Goal: Task Accomplishment & Management: Use online tool/utility

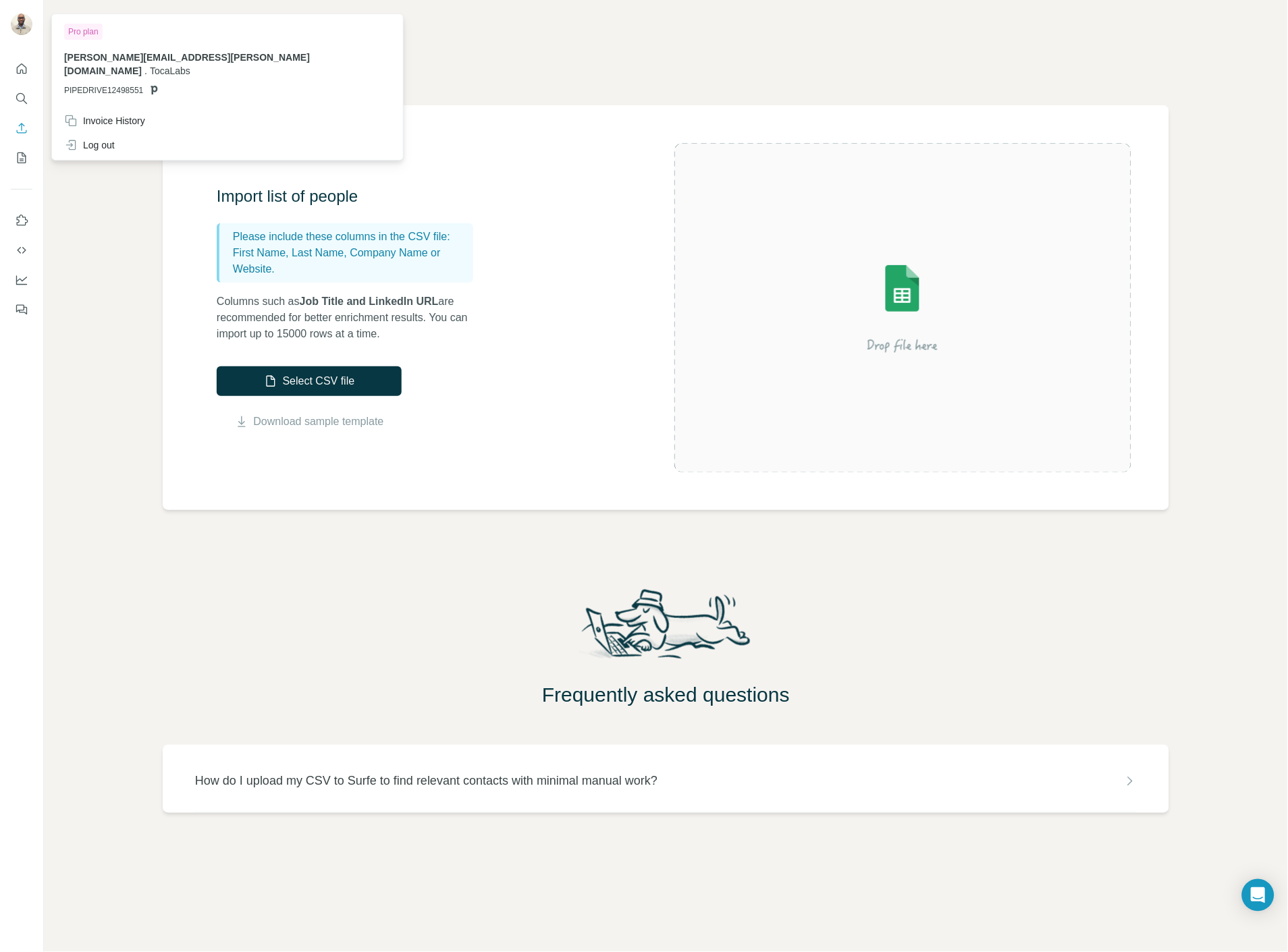
click at [18, 25] on img at bounding box center [21, 24] width 22 height 22
click at [103, 139] on div "Log out" at bounding box center [227, 145] width 343 height 24
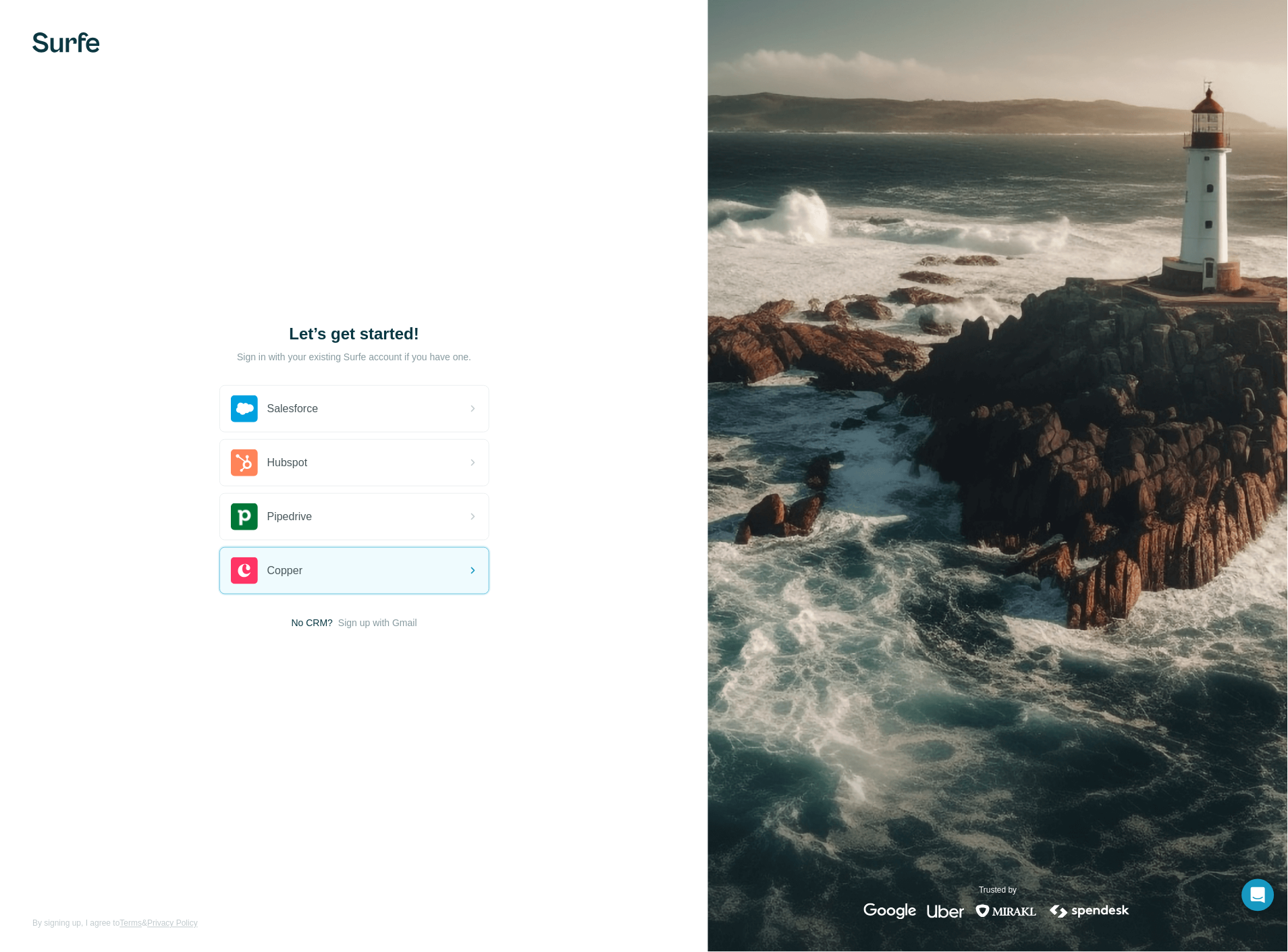
click at [383, 621] on span "Sign up with Gmail" at bounding box center [377, 623] width 79 height 14
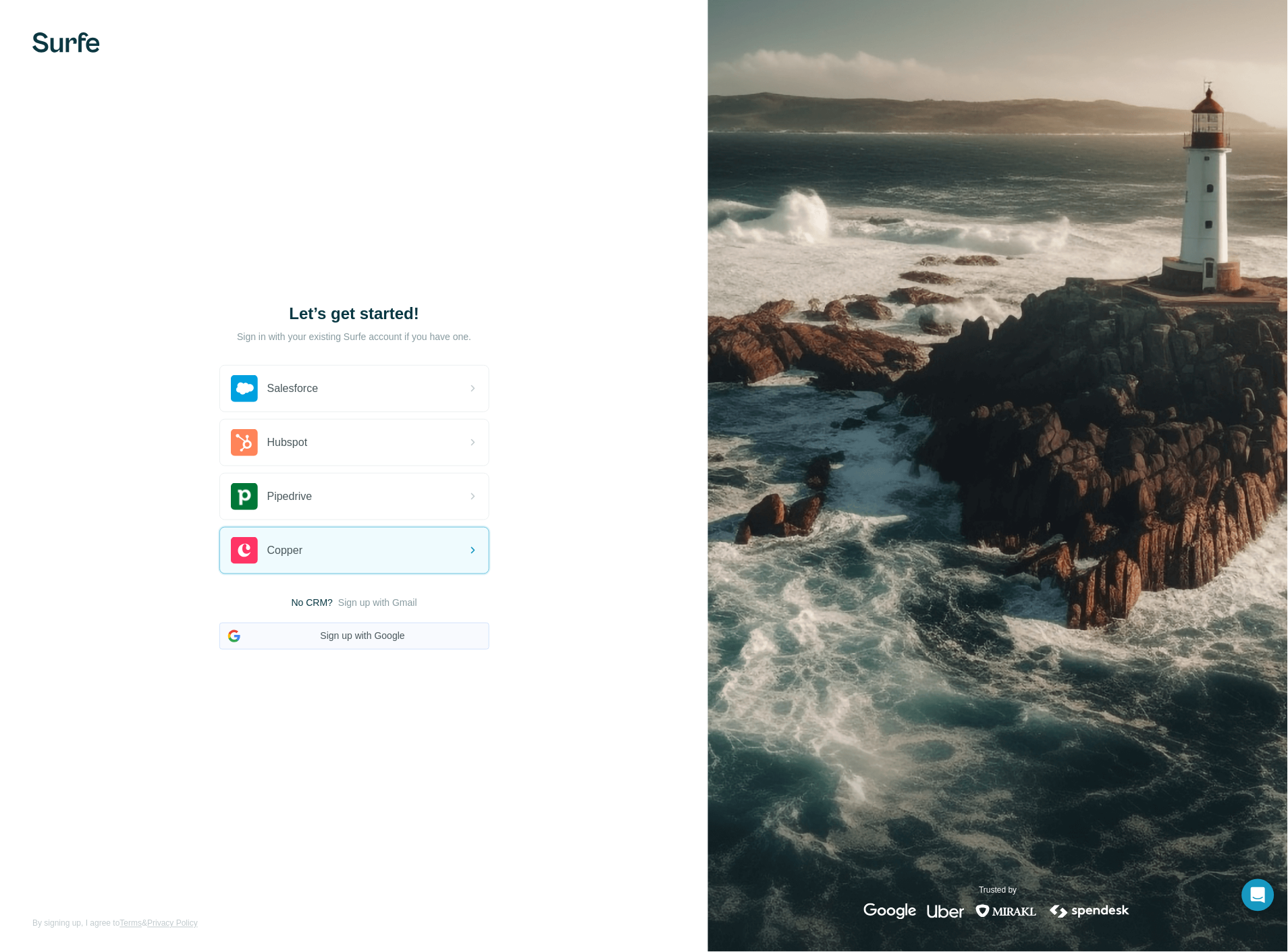
click at [349, 631] on button "Sign up with Google" at bounding box center [355, 636] width 270 height 27
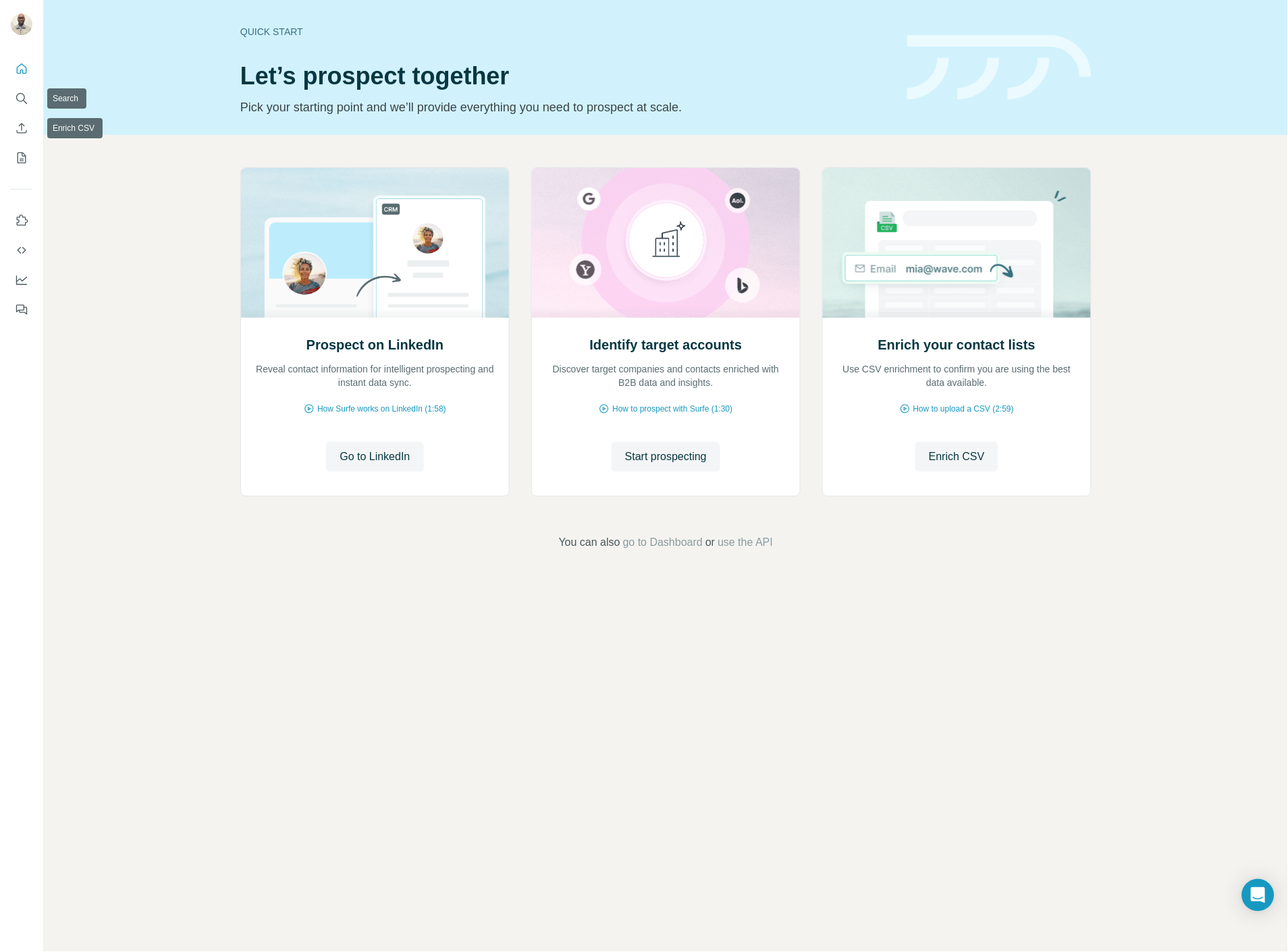
click at [39, 89] on div at bounding box center [21, 185] width 43 height 273
click at [31, 104] on button "Search" at bounding box center [21, 98] width 22 height 24
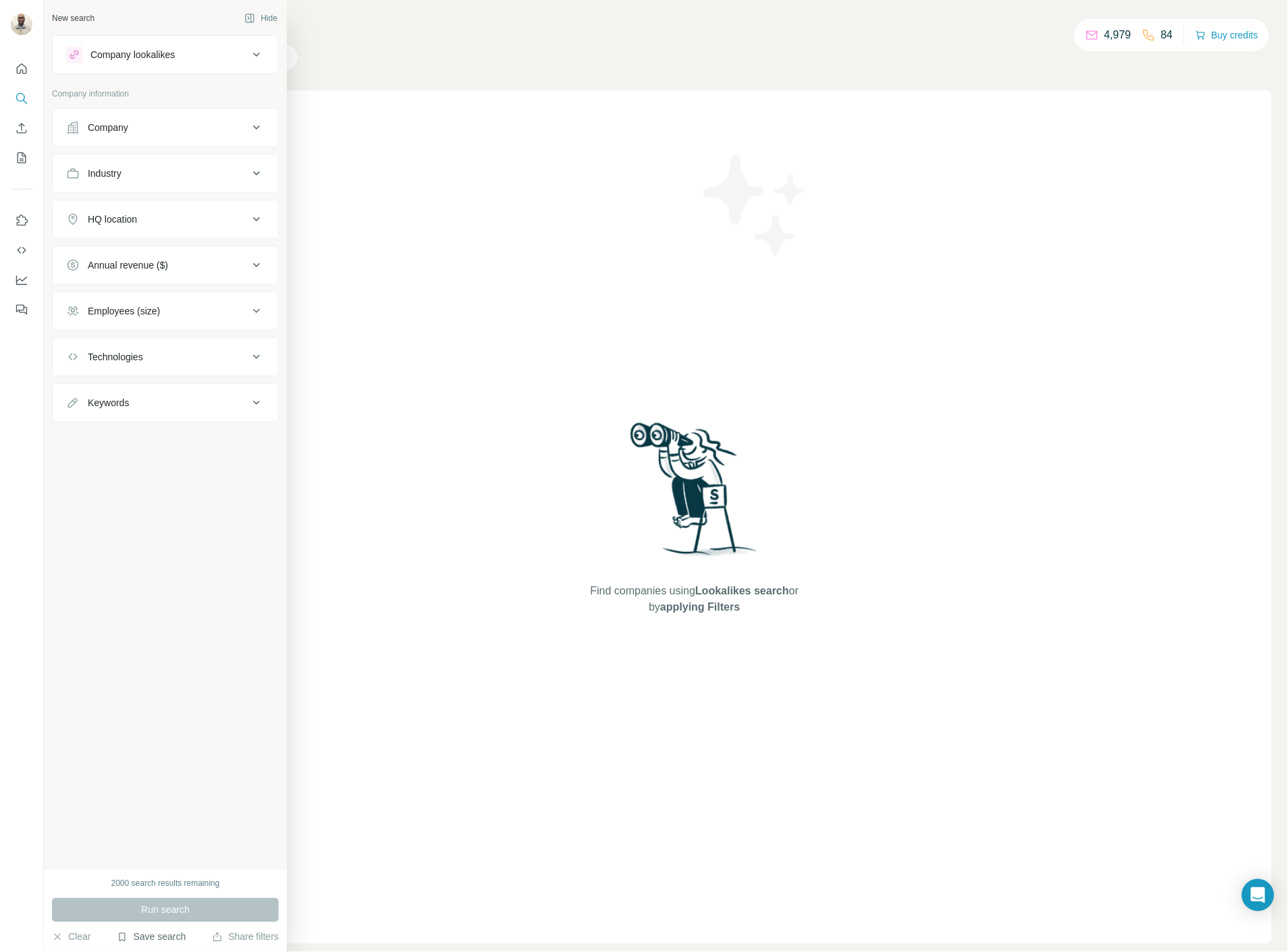
click at [158, 937] on button "Save search" at bounding box center [151, 937] width 69 height 14
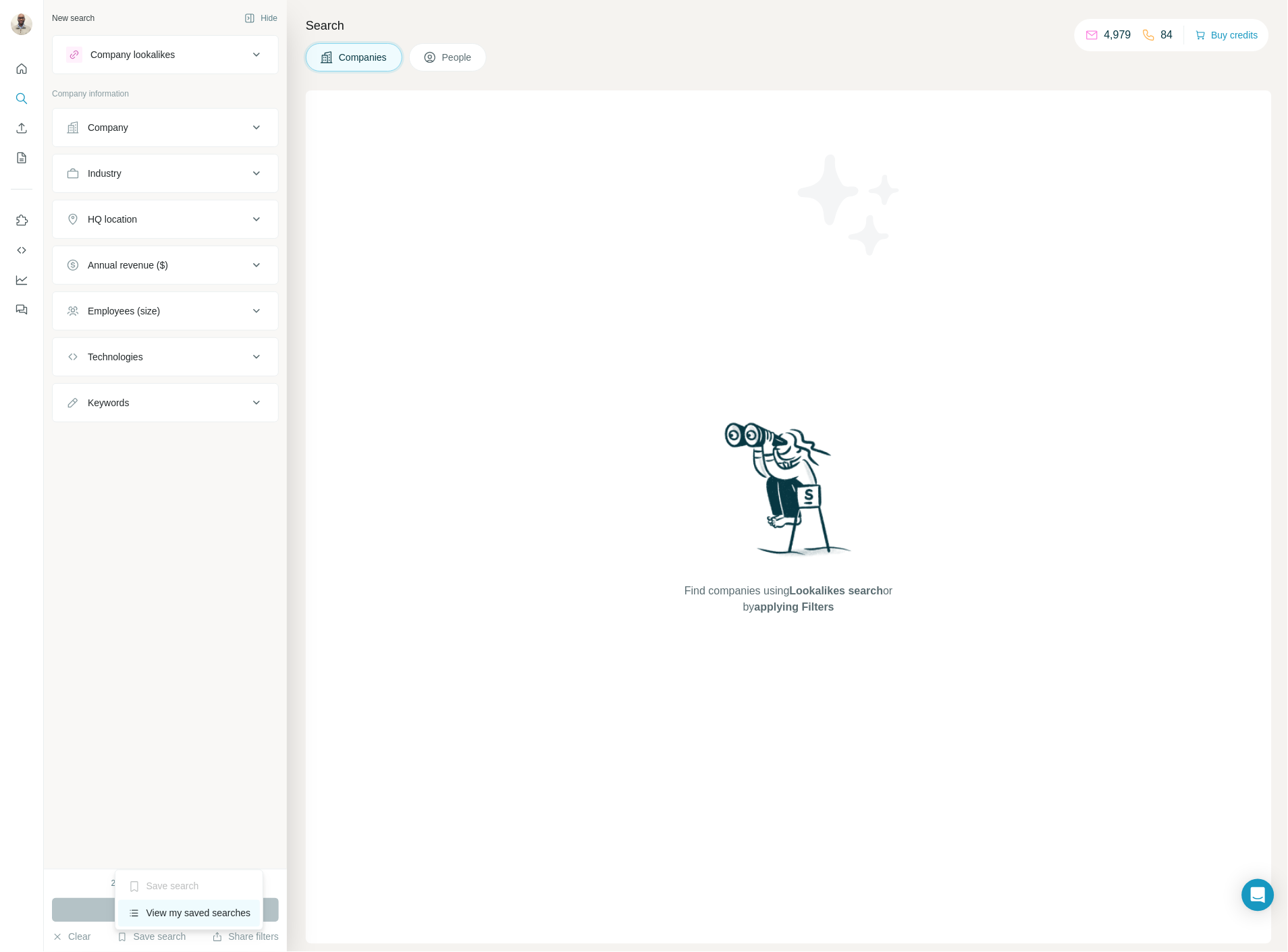
click at [192, 916] on div "View my saved searches" at bounding box center [189, 913] width 142 height 27
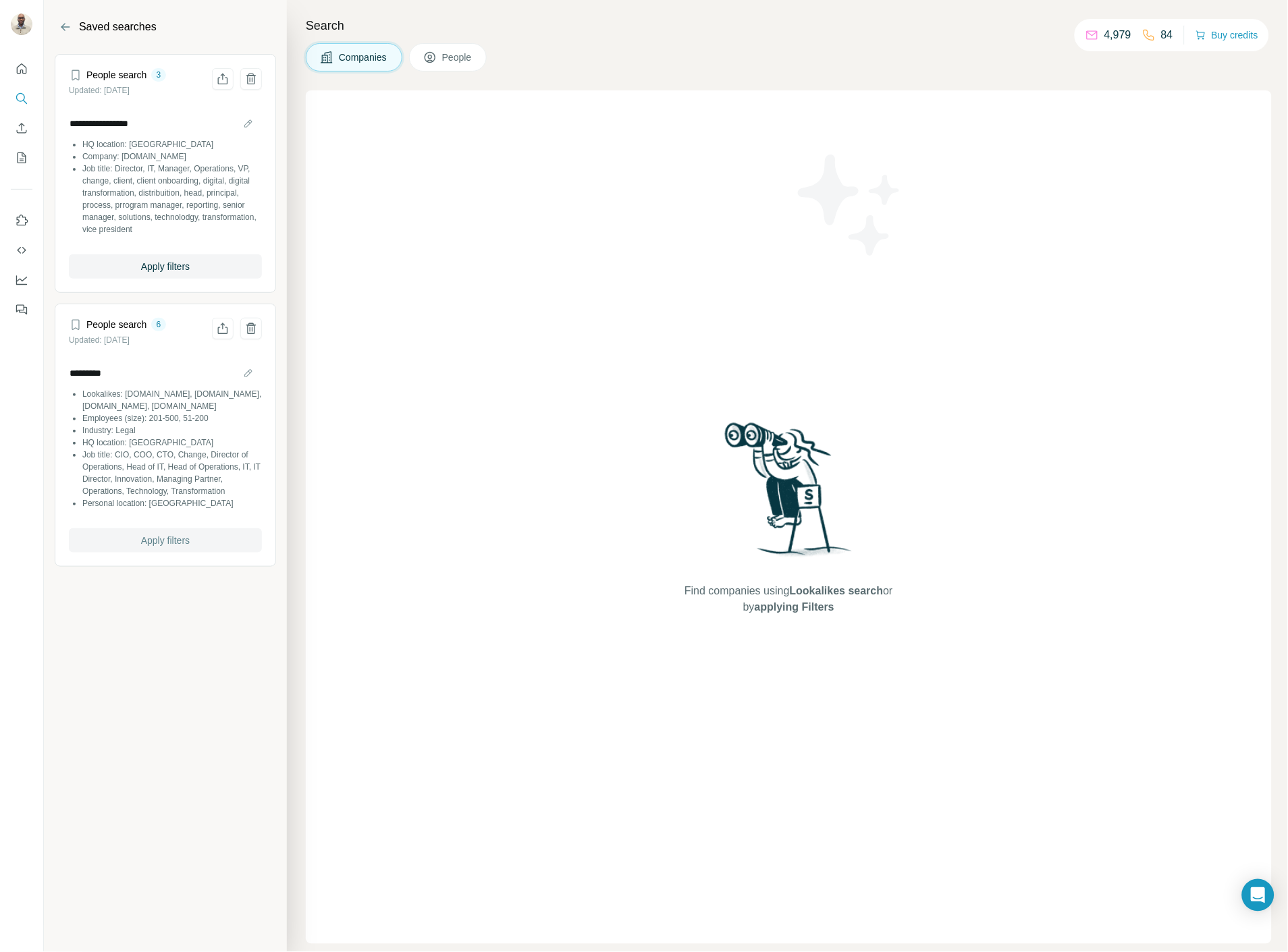
click at [180, 545] on span "Apply filters" at bounding box center [165, 541] width 48 height 14
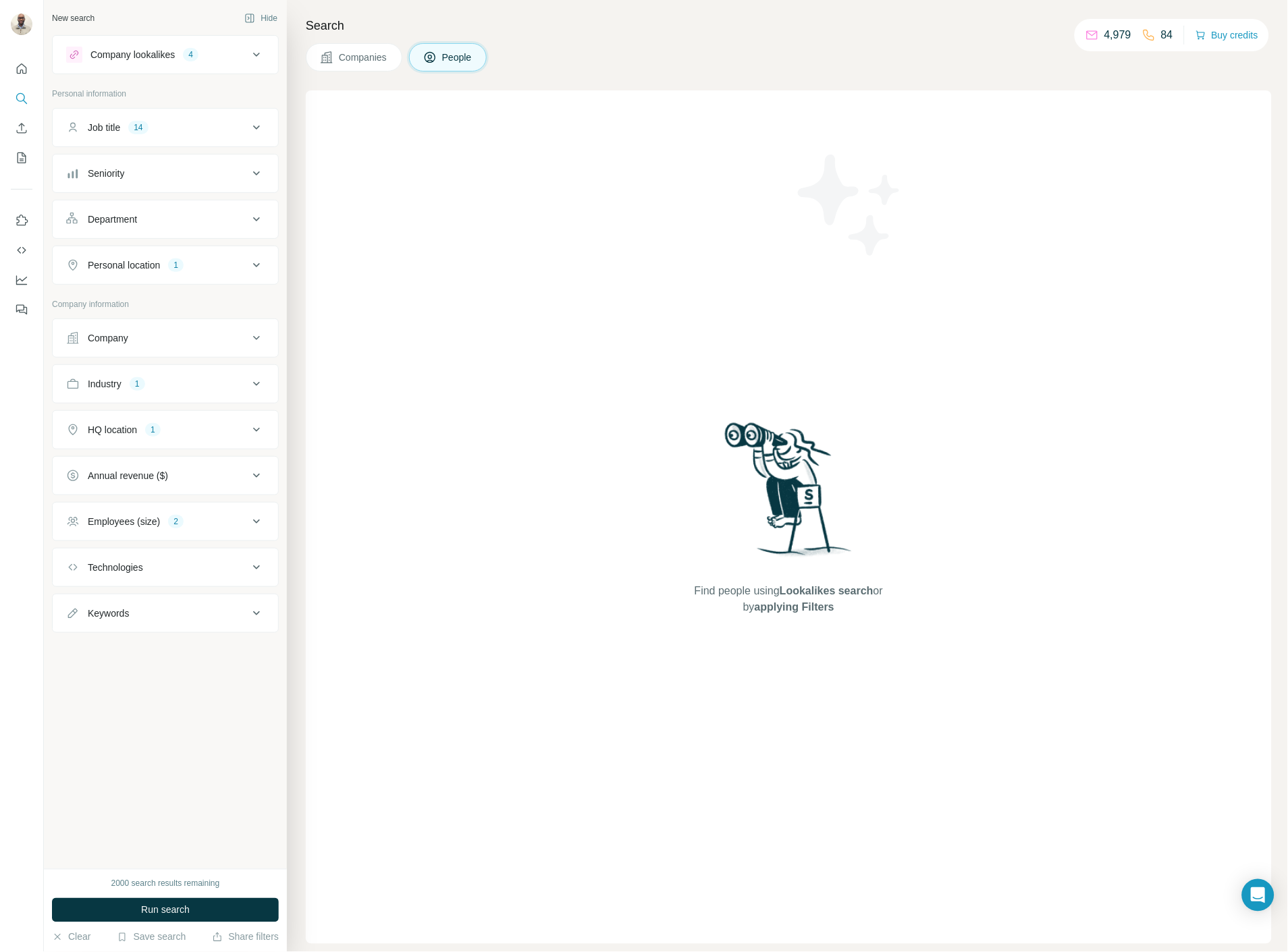
click at [161, 911] on span "Run search" at bounding box center [165, 910] width 48 height 14
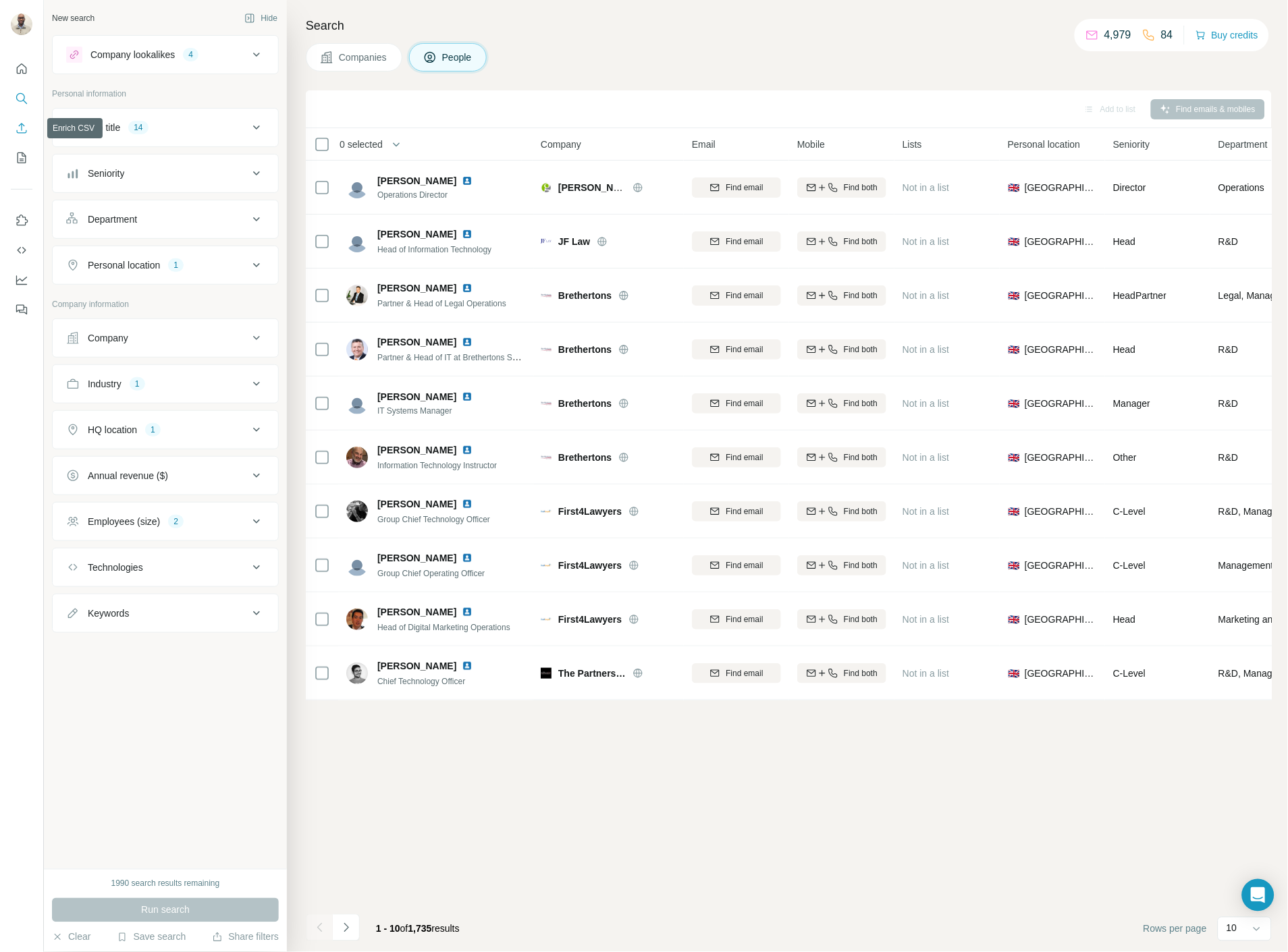
click at [17, 123] on icon "Enrich CSV" at bounding box center [22, 128] width 14 height 14
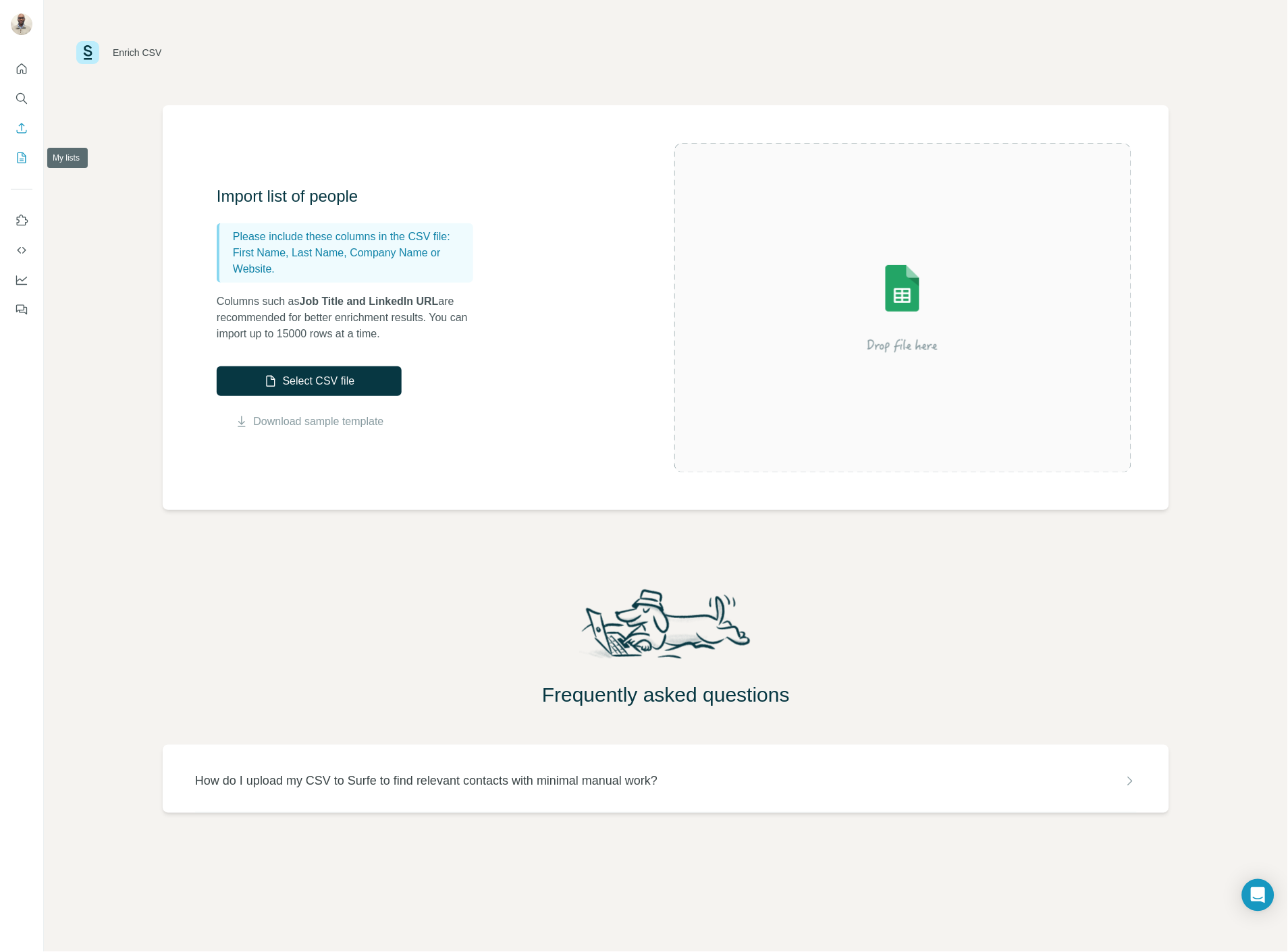
click at [20, 159] on icon "My lists" at bounding box center [22, 158] width 14 height 14
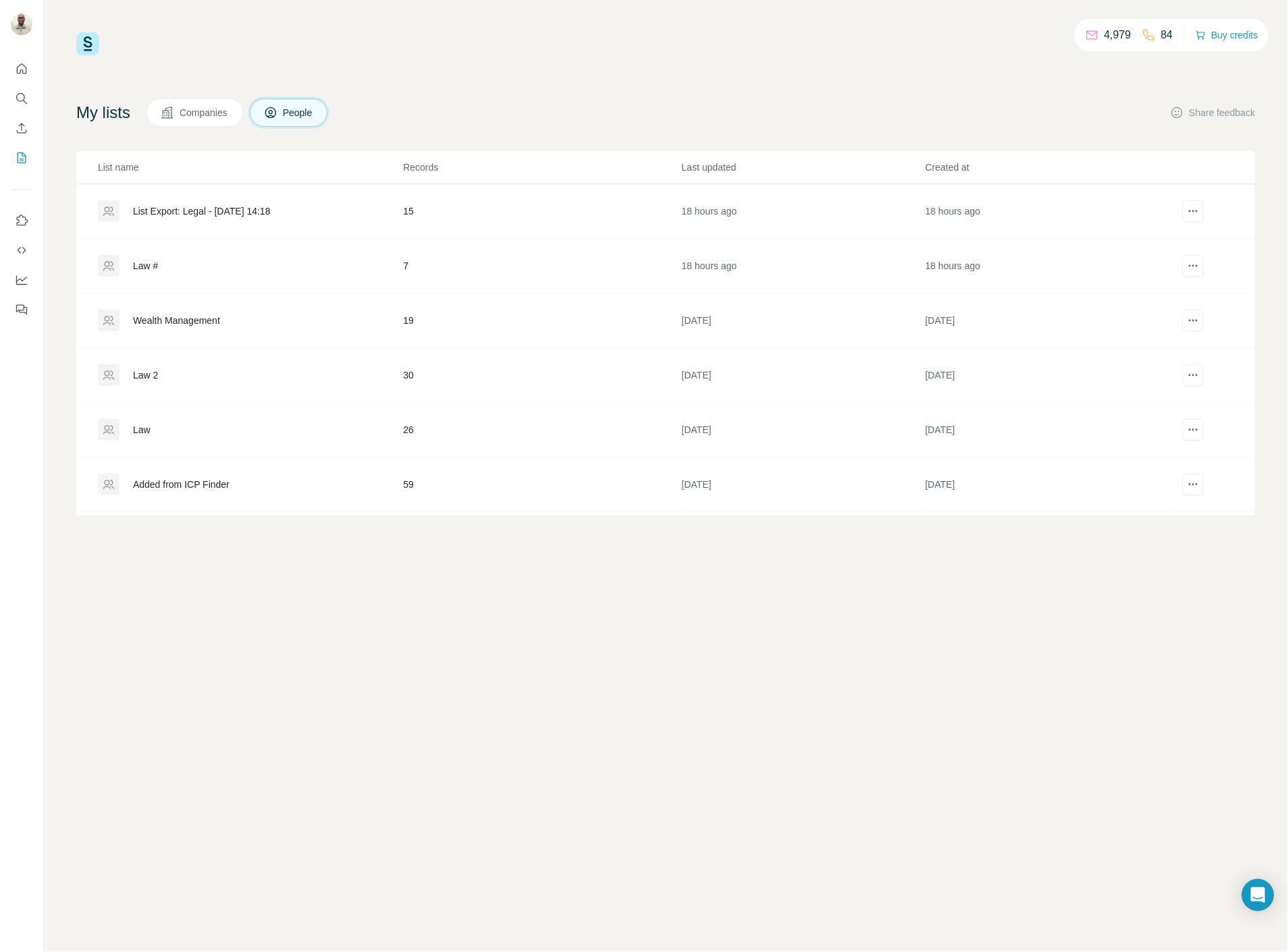
click at [204, 214] on div "List Export: Legal - [DATE] 14:18" at bounding box center [202, 211] width 138 height 14
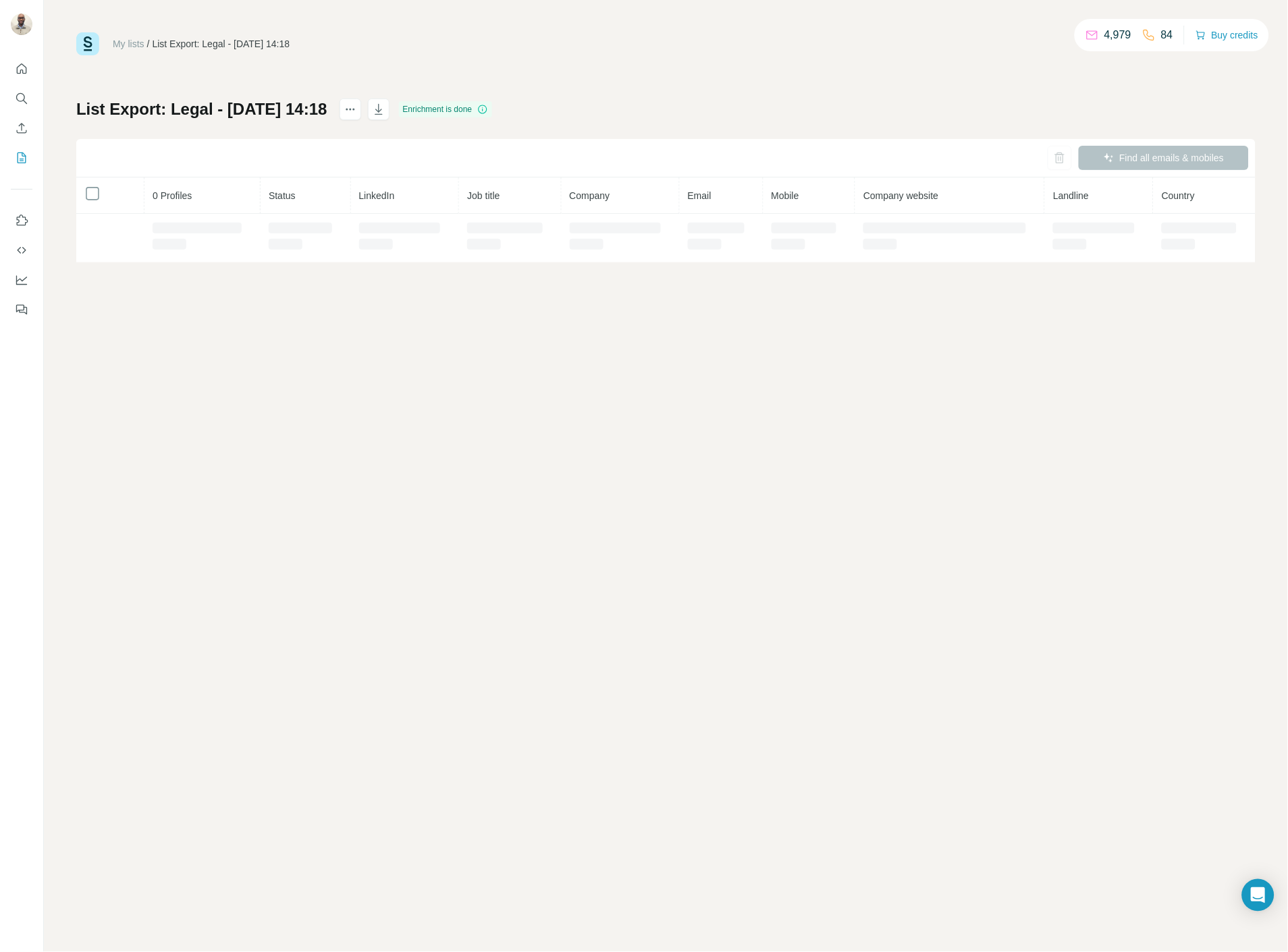
click at [279, 214] on td at bounding box center [305, 238] width 90 height 48
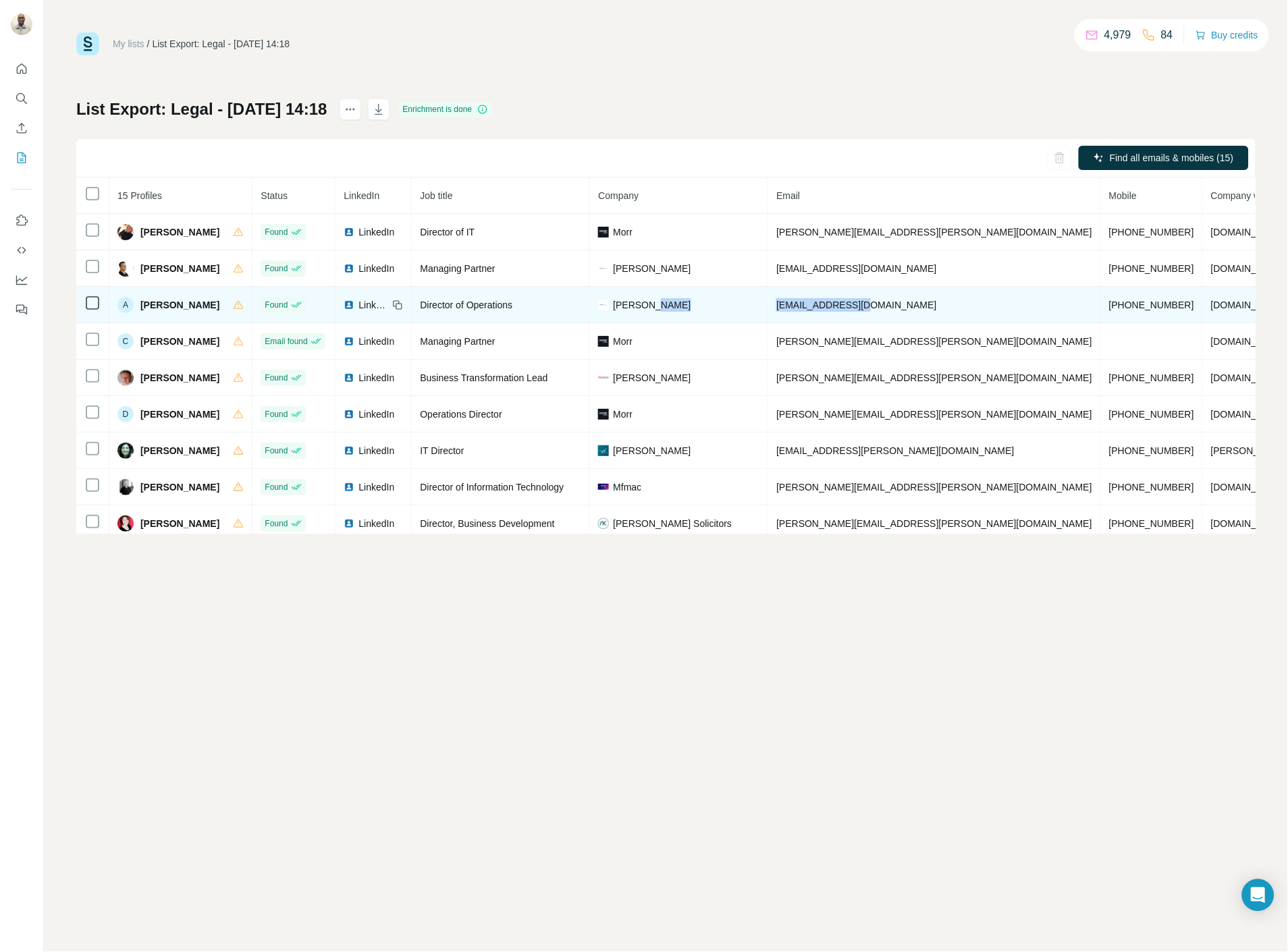
drag, startPoint x: 882, startPoint y: 307, endPoint x: 704, endPoint y: 301, distance: 178.1
click at [704, 301] on tr "A [PERSON_NAME] Found LinkedIn Director of Operations [PERSON_NAME] [EMAIL_ADDR…" at bounding box center [808, 305] width 1464 height 36
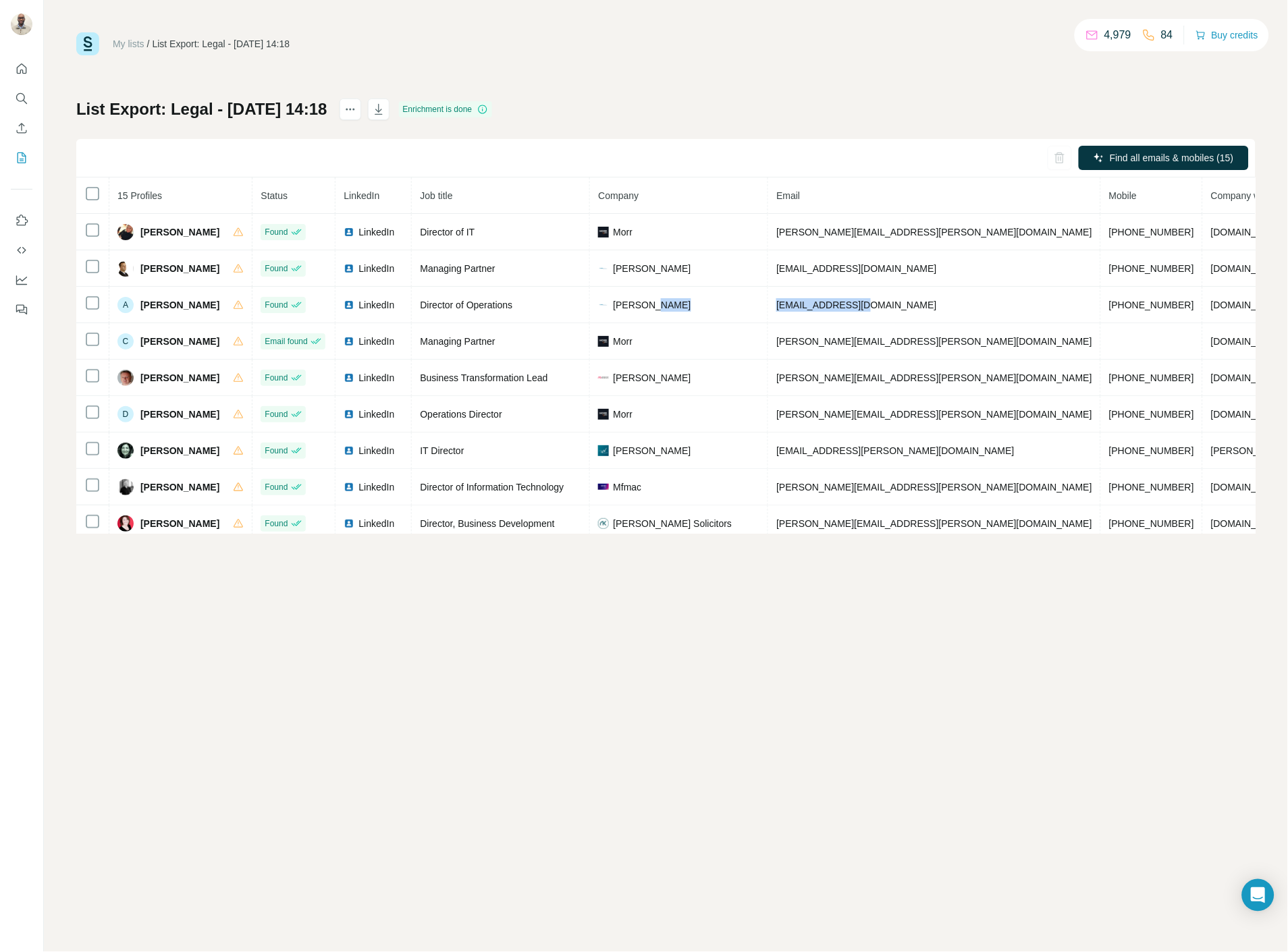
copy tr "[EMAIL_ADDRESS][DOMAIN_NAME]"
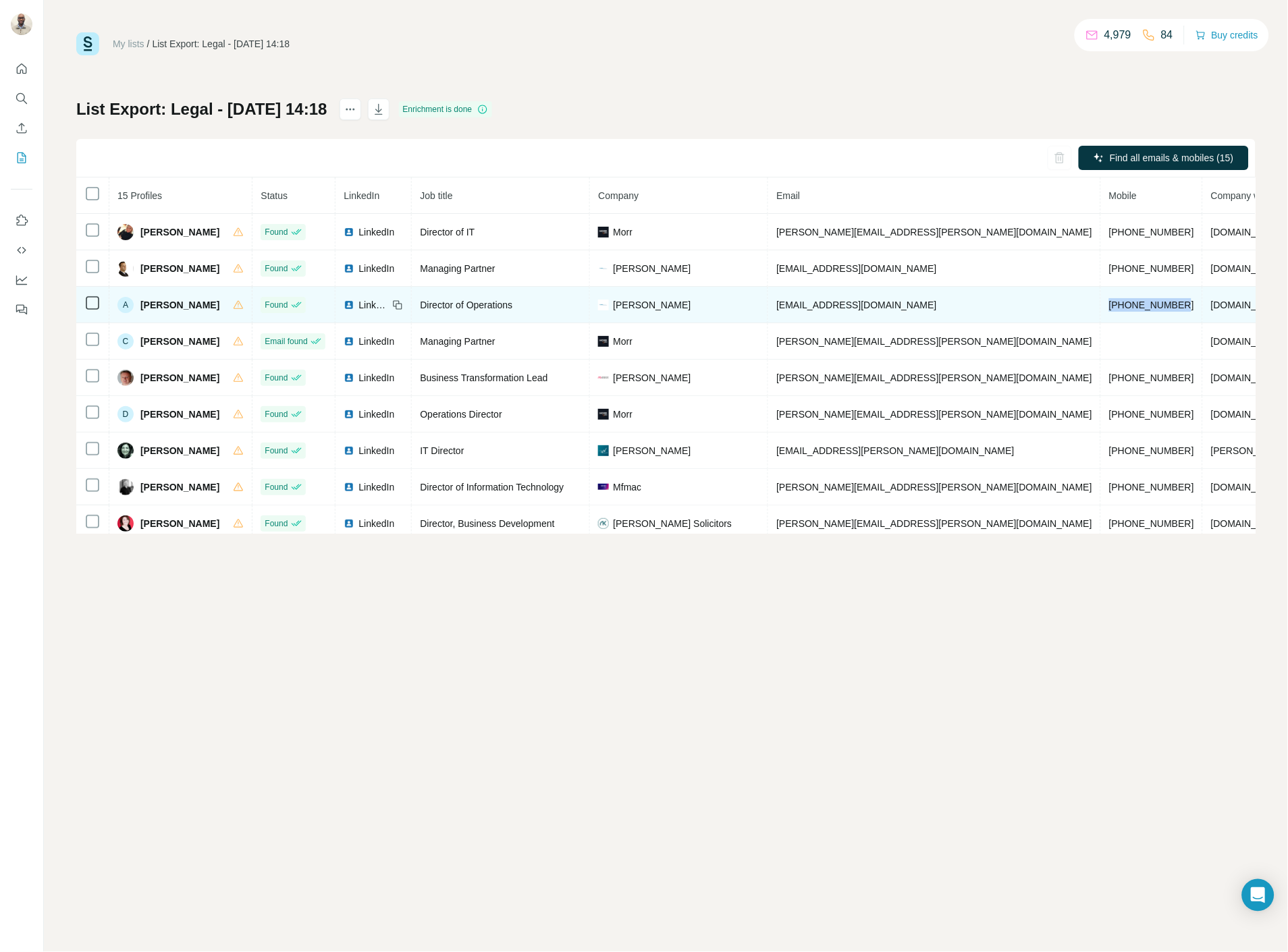
drag, startPoint x: 1028, startPoint y: 298, endPoint x: 943, endPoint y: 300, distance: 85.0
click at [1101, 300] on td "[PHONE_NUMBER]" at bounding box center [1152, 305] width 102 height 36
copy span "[PHONE_NUMBER]"
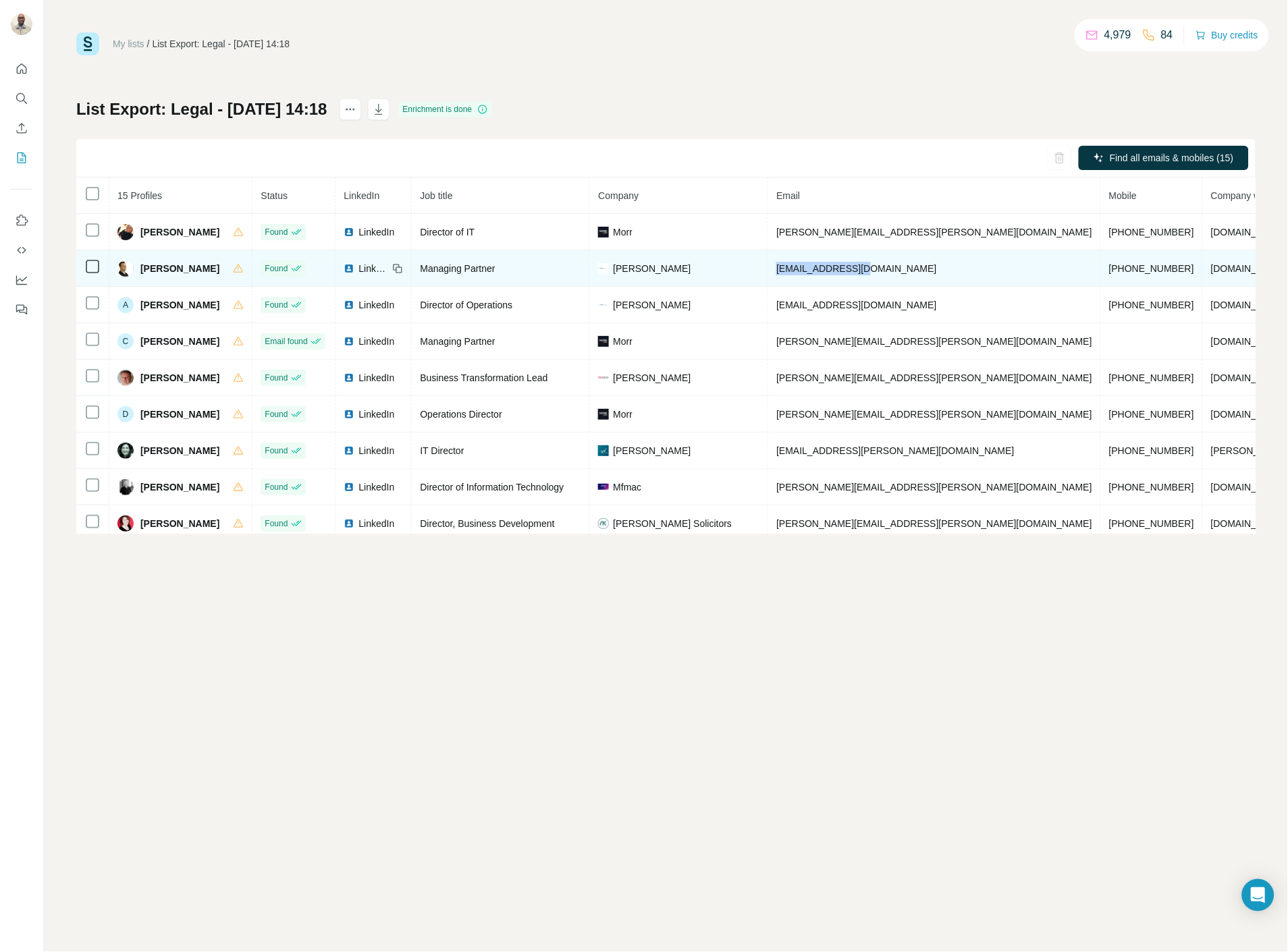
drag, startPoint x: 871, startPoint y: 263, endPoint x: 770, endPoint y: 270, distance: 101.2
click at [770, 270] on td "[EMAIL_ADDRESS][DOMAIN_NAME]" at bounding box center [934, 269] width 333 height 36
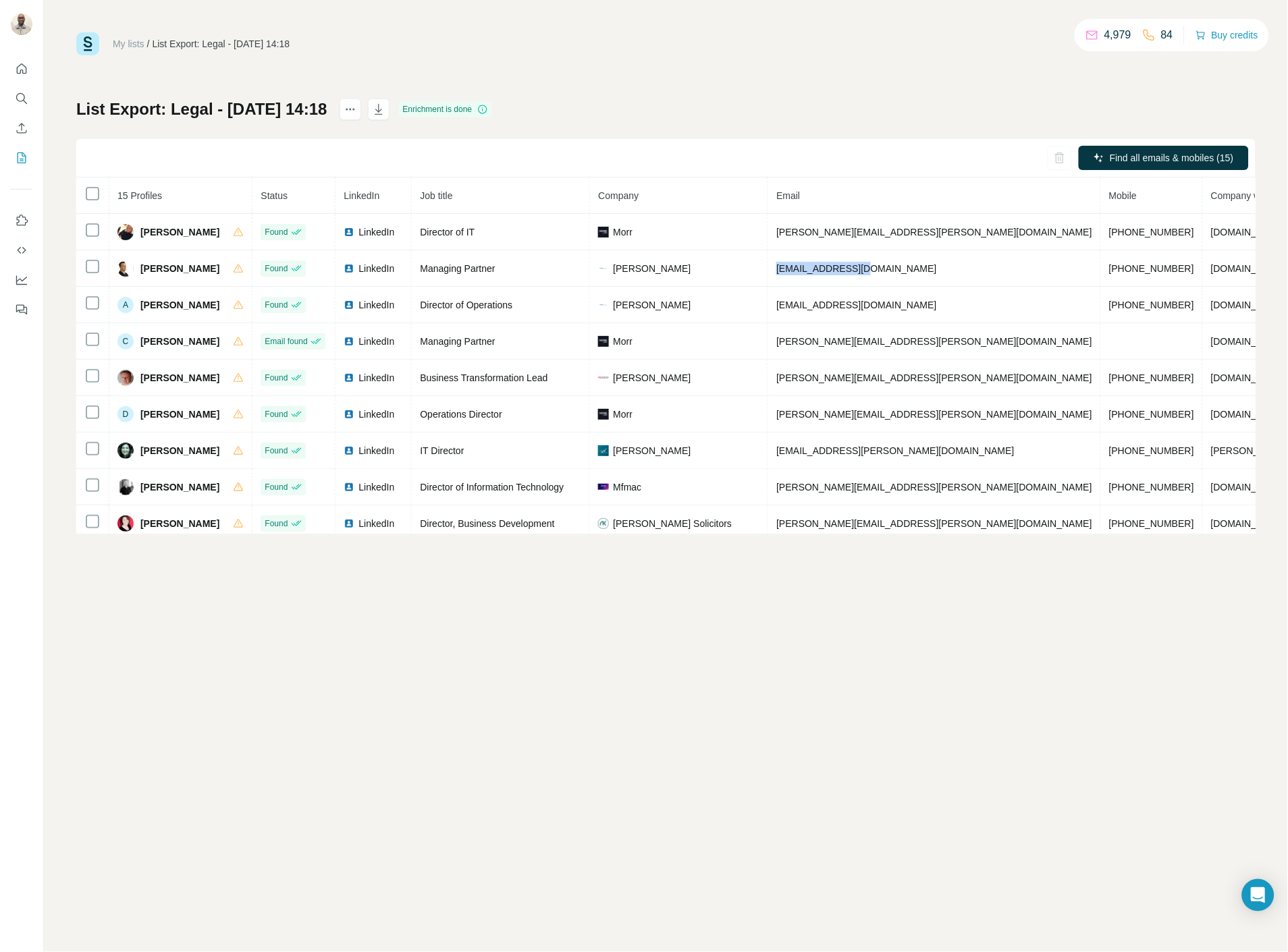
copy span "[EMAIL_ADDRESS][DOMAIN_NAME]"
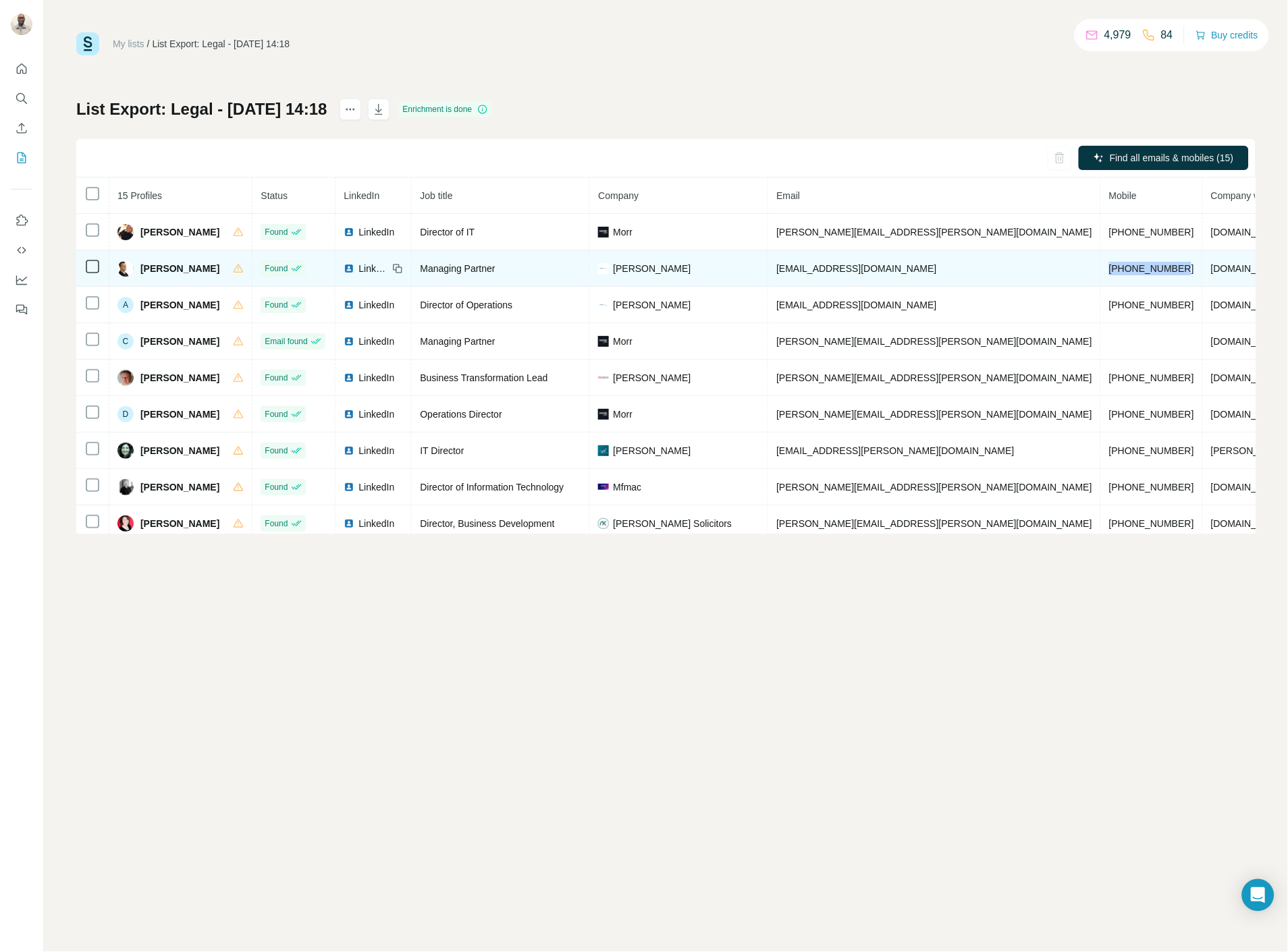
drag, startPoint x: 1030, startPoint y: 264, endPoint x: 949, endPoint y: 267, distance: 81.1
click at [1101, 267] on td "[PHONE_NUMBER]" at bounding box center [1152, 269] width 102 height 36
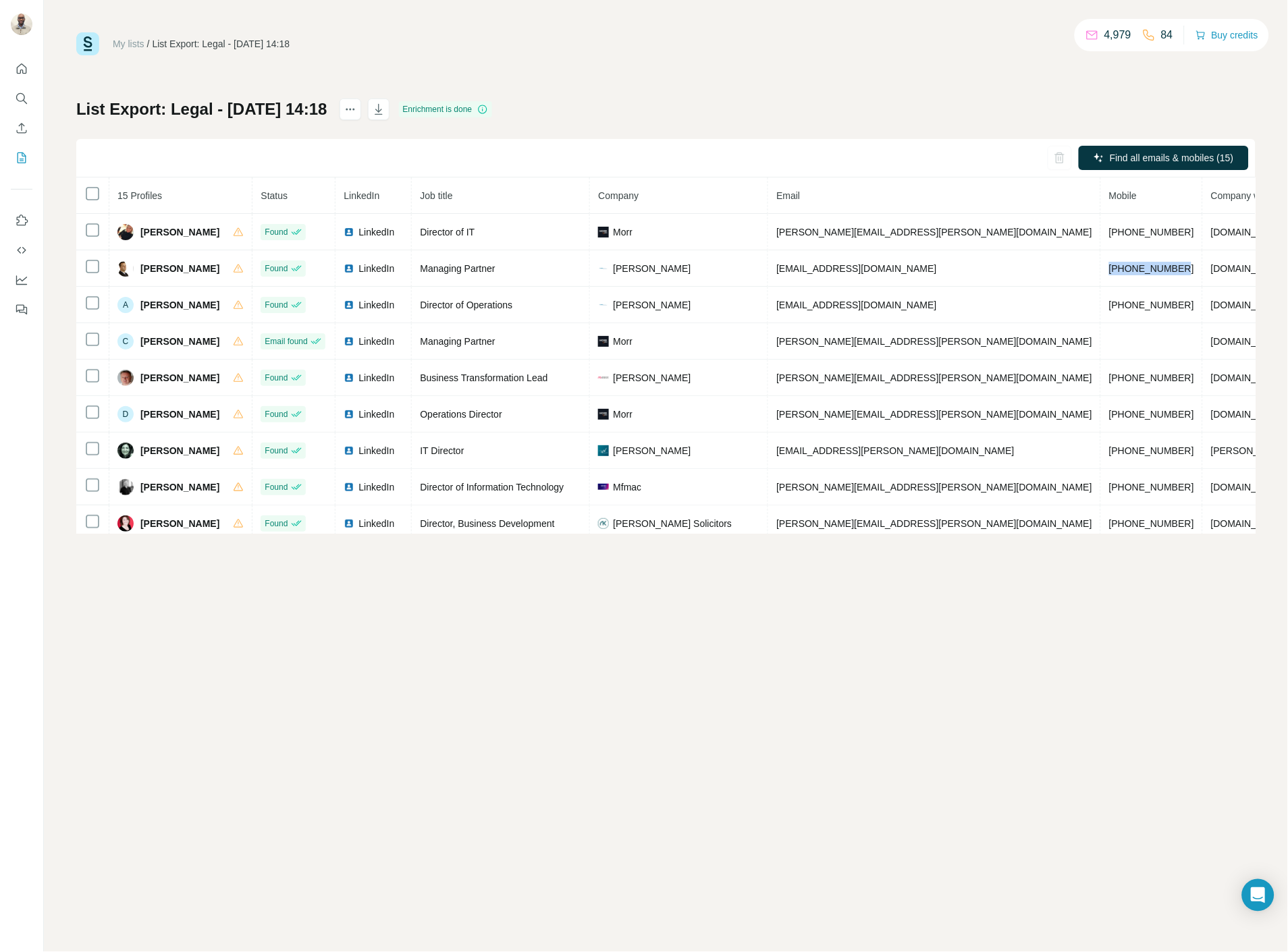
copy span "[PHONE_NUMBER]"
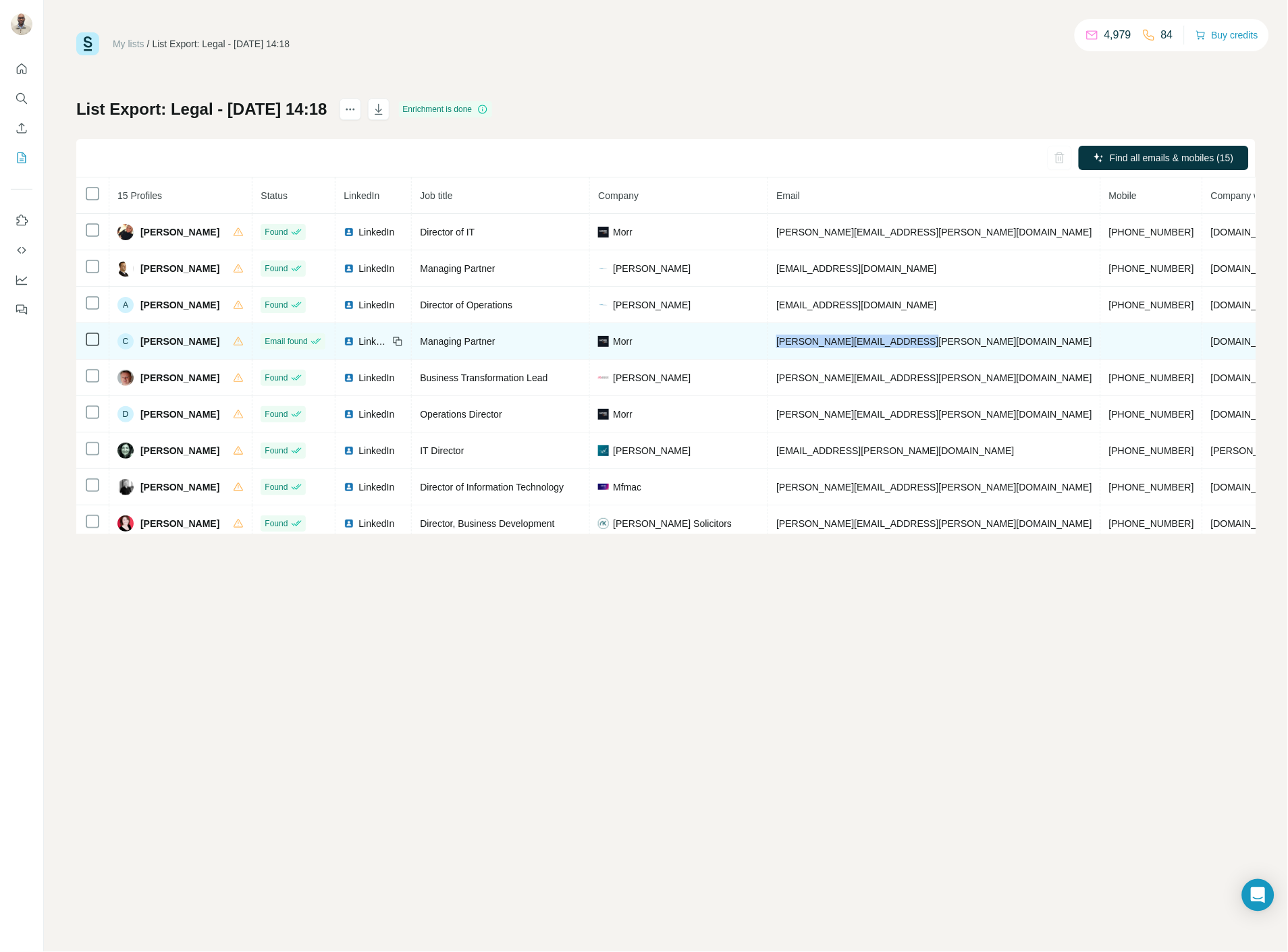
drag, startPoint x: 923, startPoint y: 346, endPoint x: 767, endPoint y: 347, distance: 156.0
click at [768, 347] on td "[PERSON_NAME][EMAIL_ADDRESS][PERSON_NAME][DOMAIN_NAME]" at bounding box center [934, 342] width 333 height 36
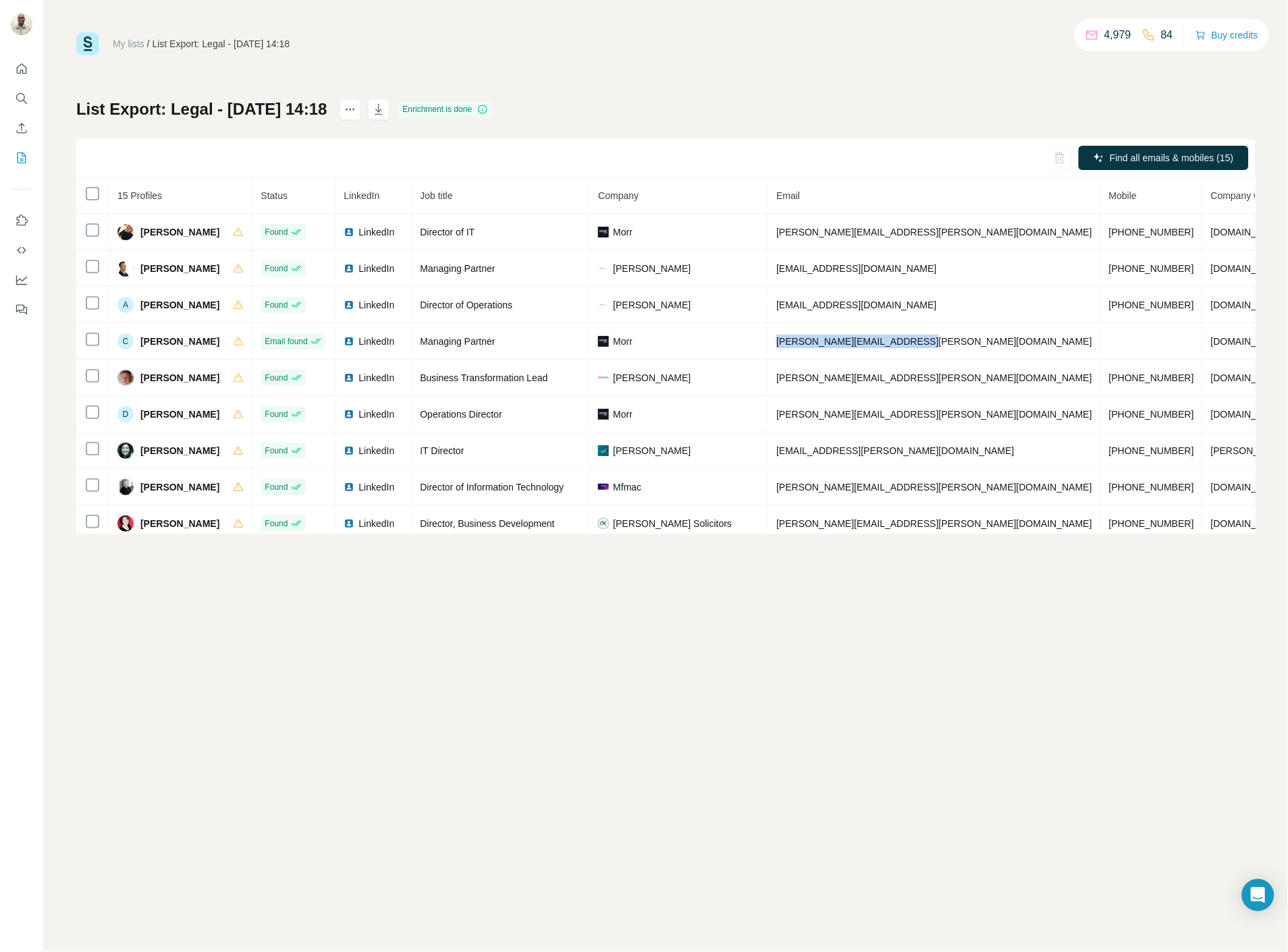
copy span "[PERSON_NAME][EMAIL_ADDRESS][PERSON_NAME][DOMAIN_NAME]"
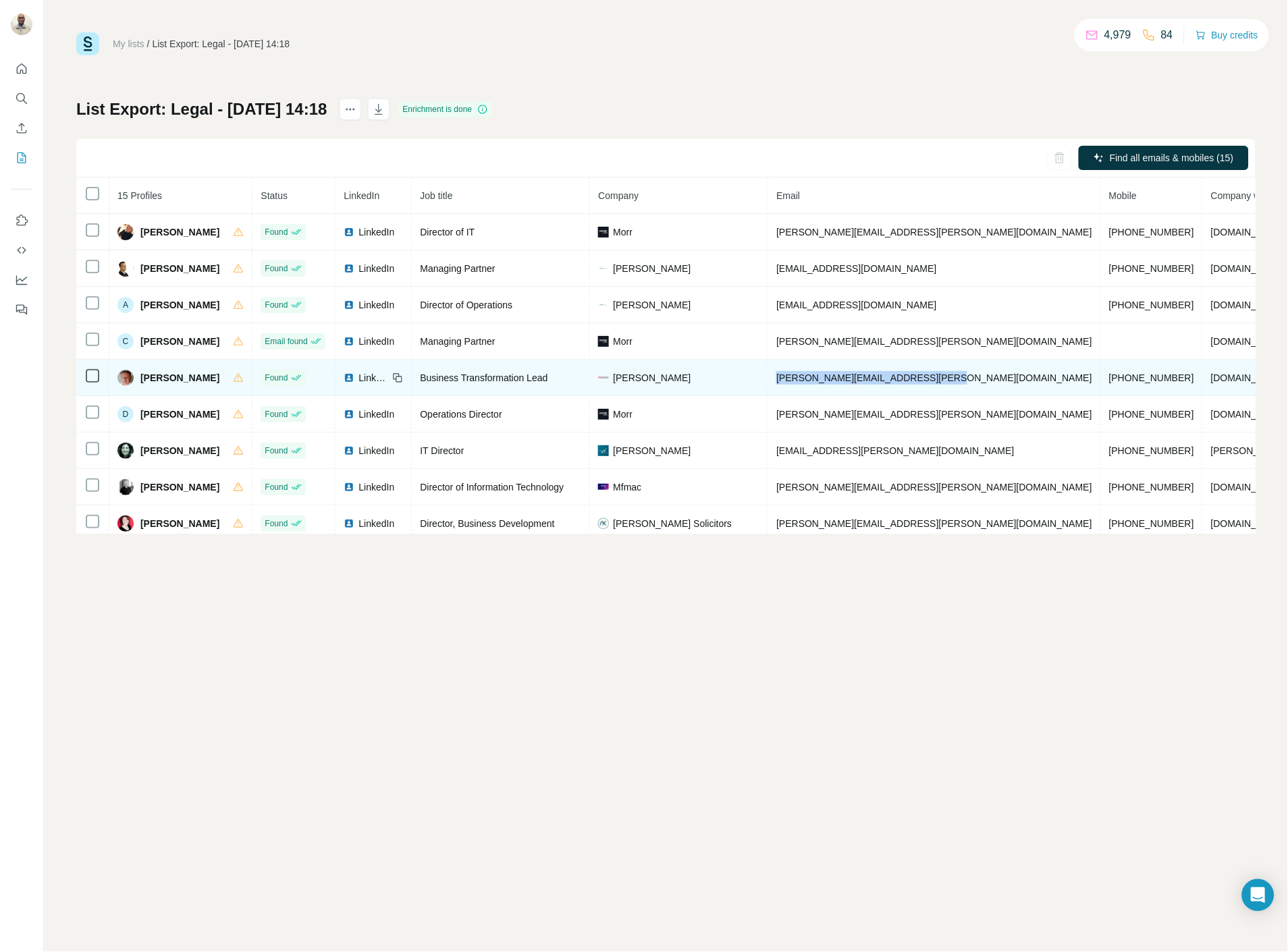
drag, startPoint x: 941, startPoint y: 379, endPoint x: 773, endPoint y: 373, distance: 168.1
click at [773, 373] on td "[PERSON_NAME][EMAIL_ADDRESS][PERSON_NAME][DOMAIN_NAME]" at bounding box center [934, 378] width 333 height 36
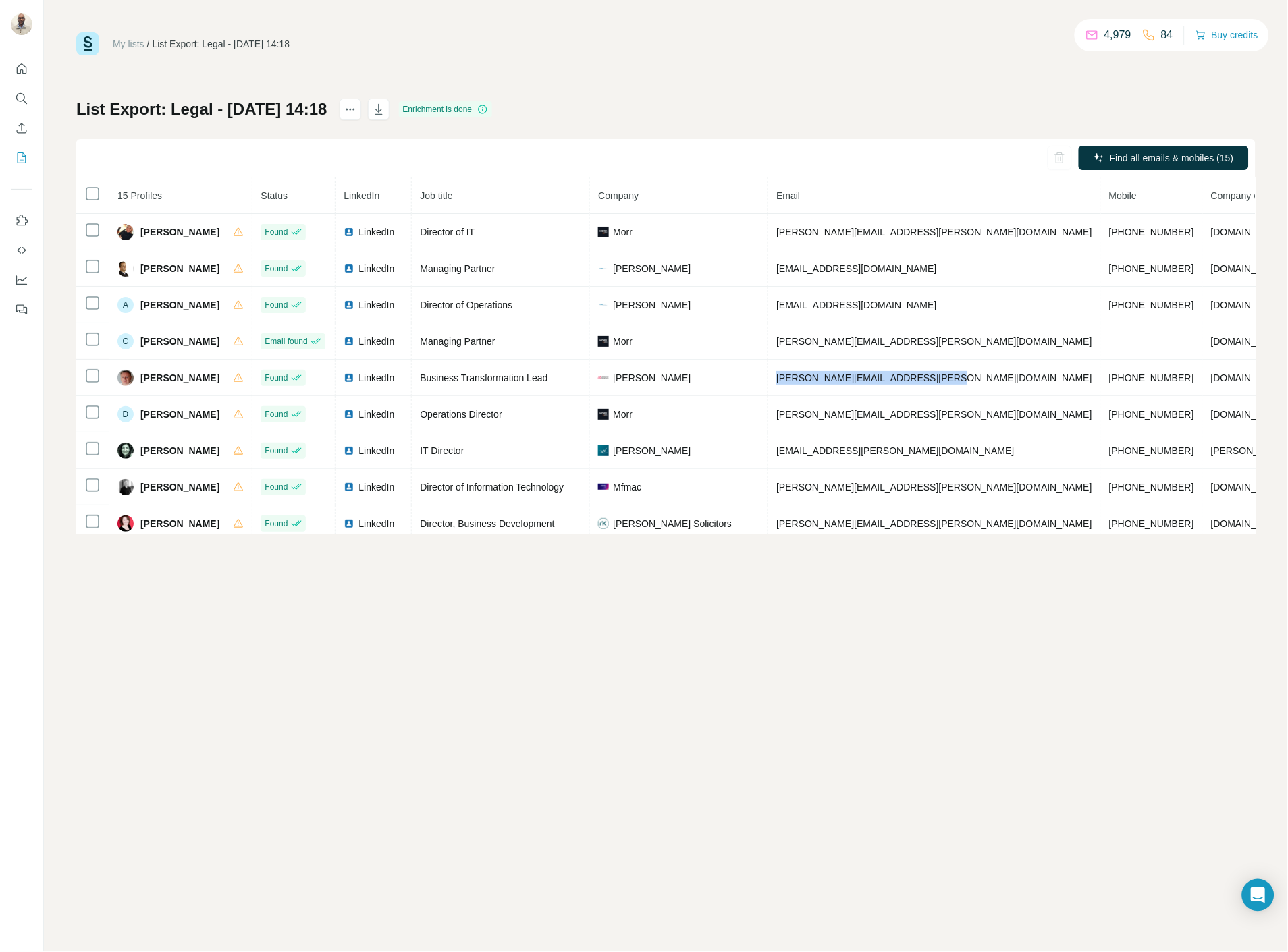
copy span "[PERSON_NAME][EMAIL_ADDRESS][PERSON_NAME][DOMAIN_NAME]"
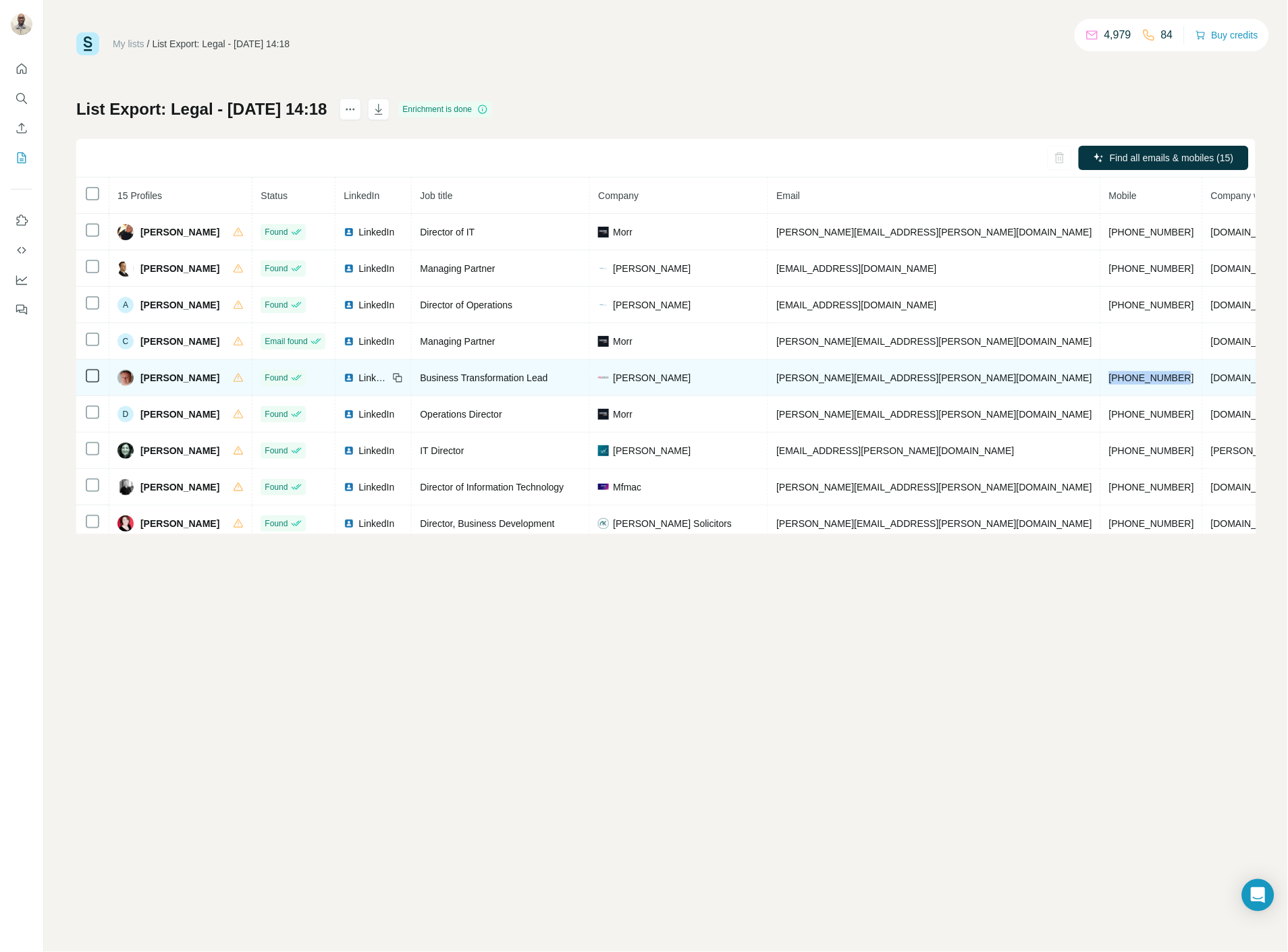
drag, startPoint x: 1036, startPoint y: 381, endPoint x: 952, endPoint y: 375, distance: 84.2
click at [1101, 375] on td "[PHONE_NUMBER]" at bounding box center [1152, 378] width 102 height 36
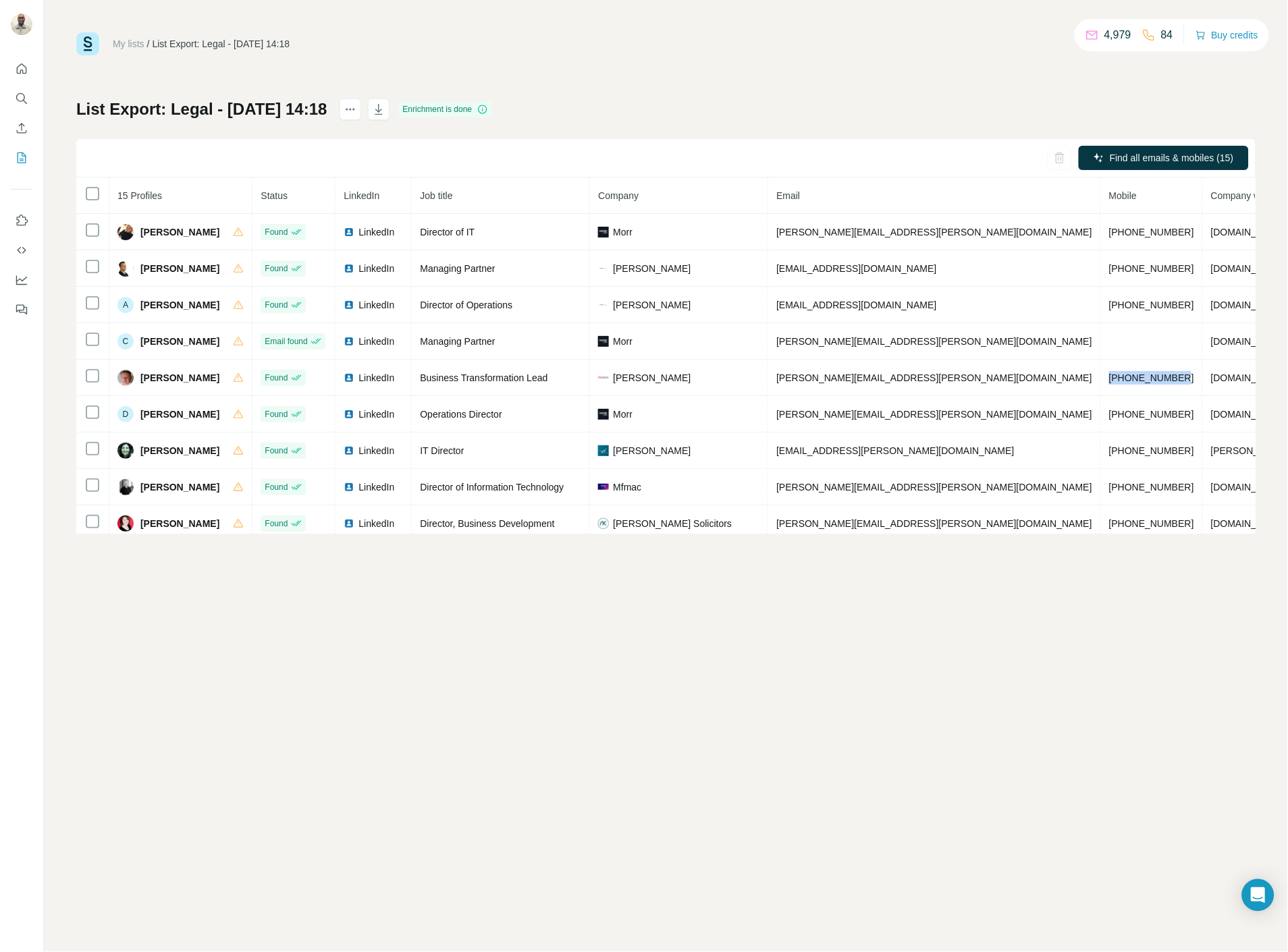
copy span "[PHONE_NUMBER]"
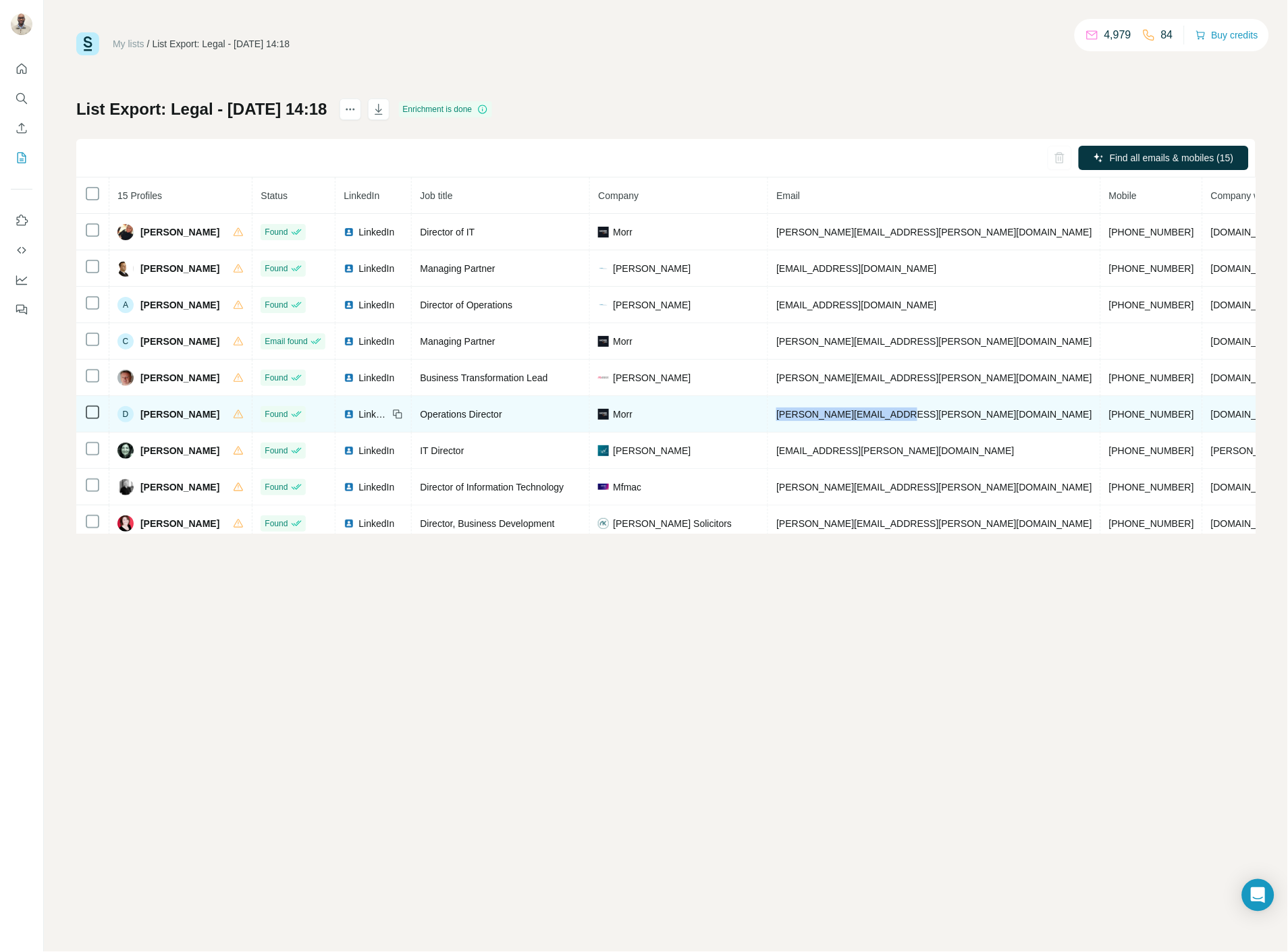
drag, startPoint x: 915, startPoint y: 413, endPoint x: 768, endPoint y: 421, distance: 147.2
click at [768, 421] on td "[PERSON_NAME][EMAIL_ADDRESS][PERSON_NAME][DOMAIN_NAME]" at bounding box center [934, 414] width 333 height 36
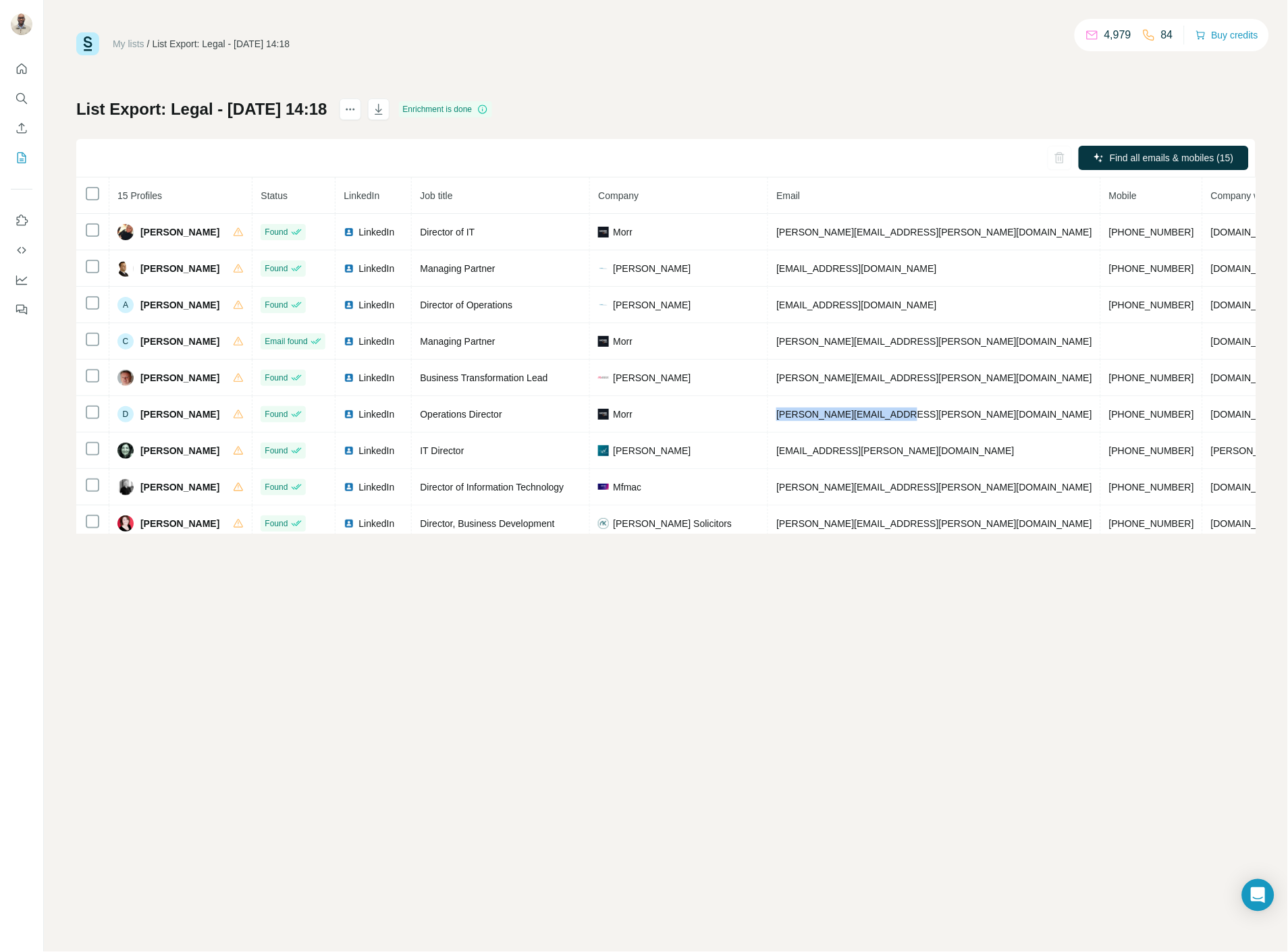
copy span "[PERSON_NAME][EMAIL_ADDRESS][PERSON_NAME][DOMAIN_NAME]"
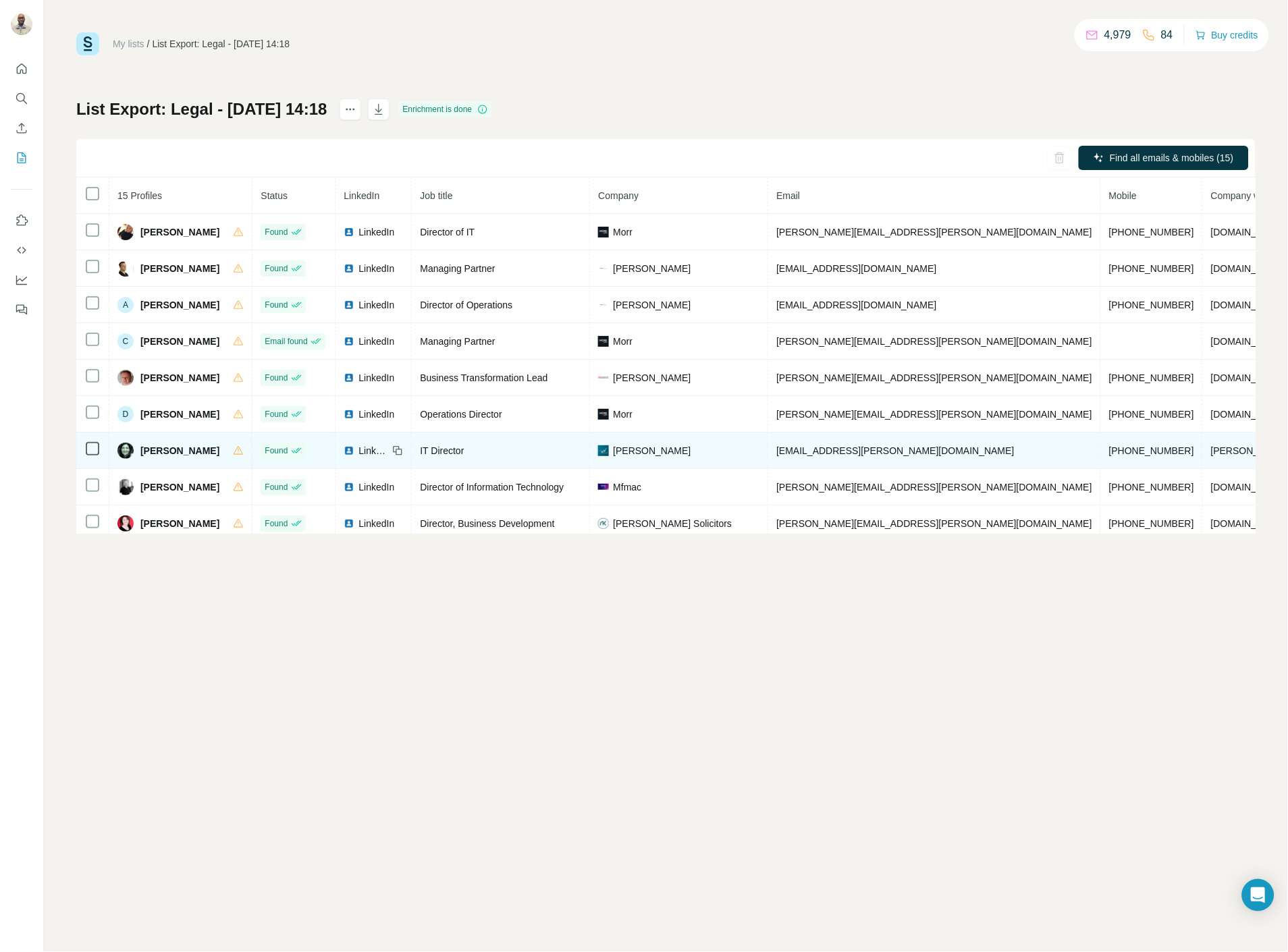
drag, startPoint x: 45, startPoint y: 473, endPoint x: 977, endPoint y: 435, distance: 932.8
click at [933, 462] on td "[EMAIL_ADDRESS][PERSON_NAME][DOMAIN_NAME]" at bounding box center [934, 451] width 333 height 36
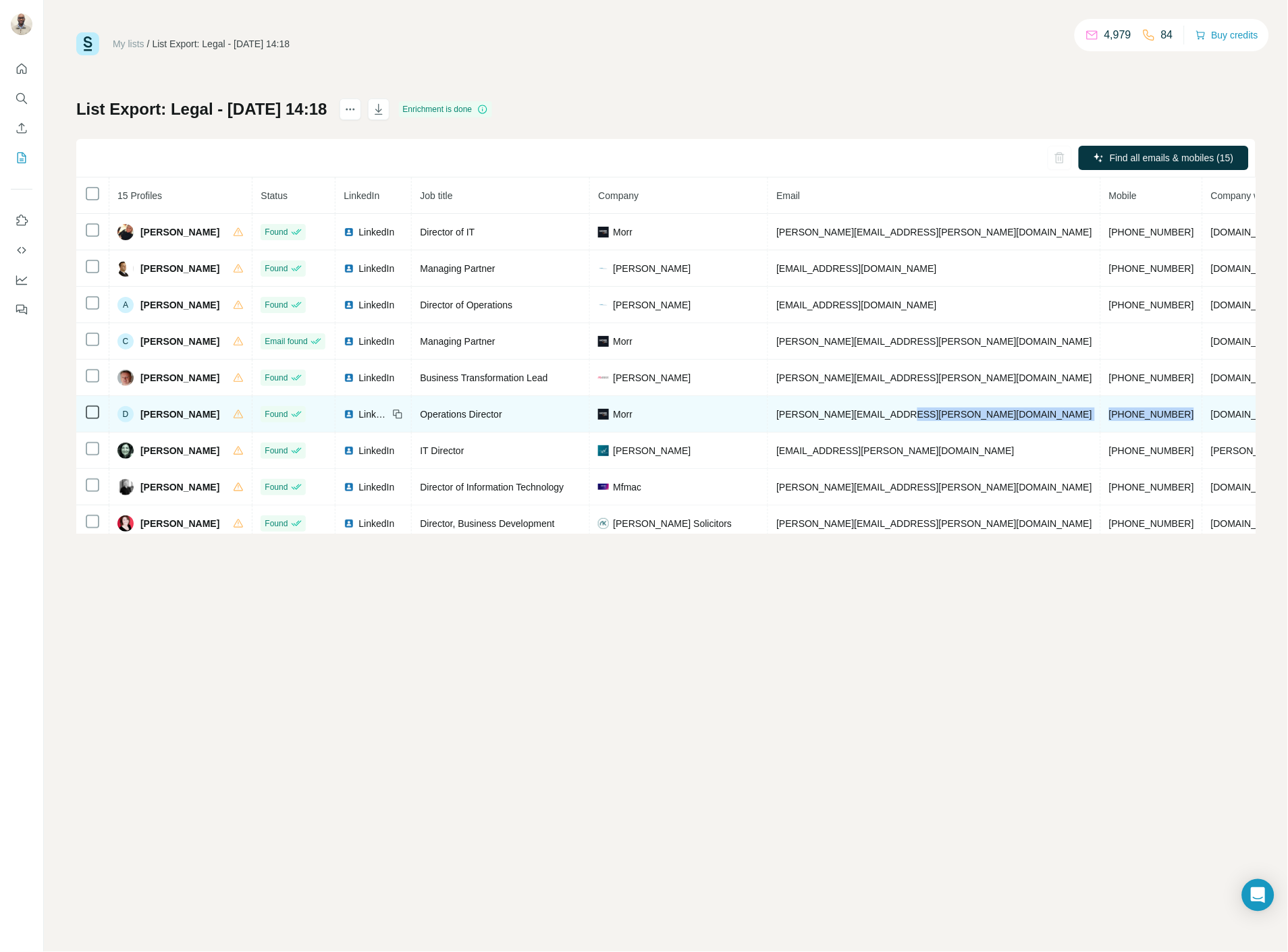
drag, startPoint x: 1036, startPoint y: 417, endPoint x: 926, endPoint y: 415, distance: 110.0
click at [926, 415] on tr "D [PERSON_NAME] Found LinkedIn Operations Director Morr [EMAIL_ADDRESS][PERSON_…" at bounding box center [808, 414] width 1464 height 36
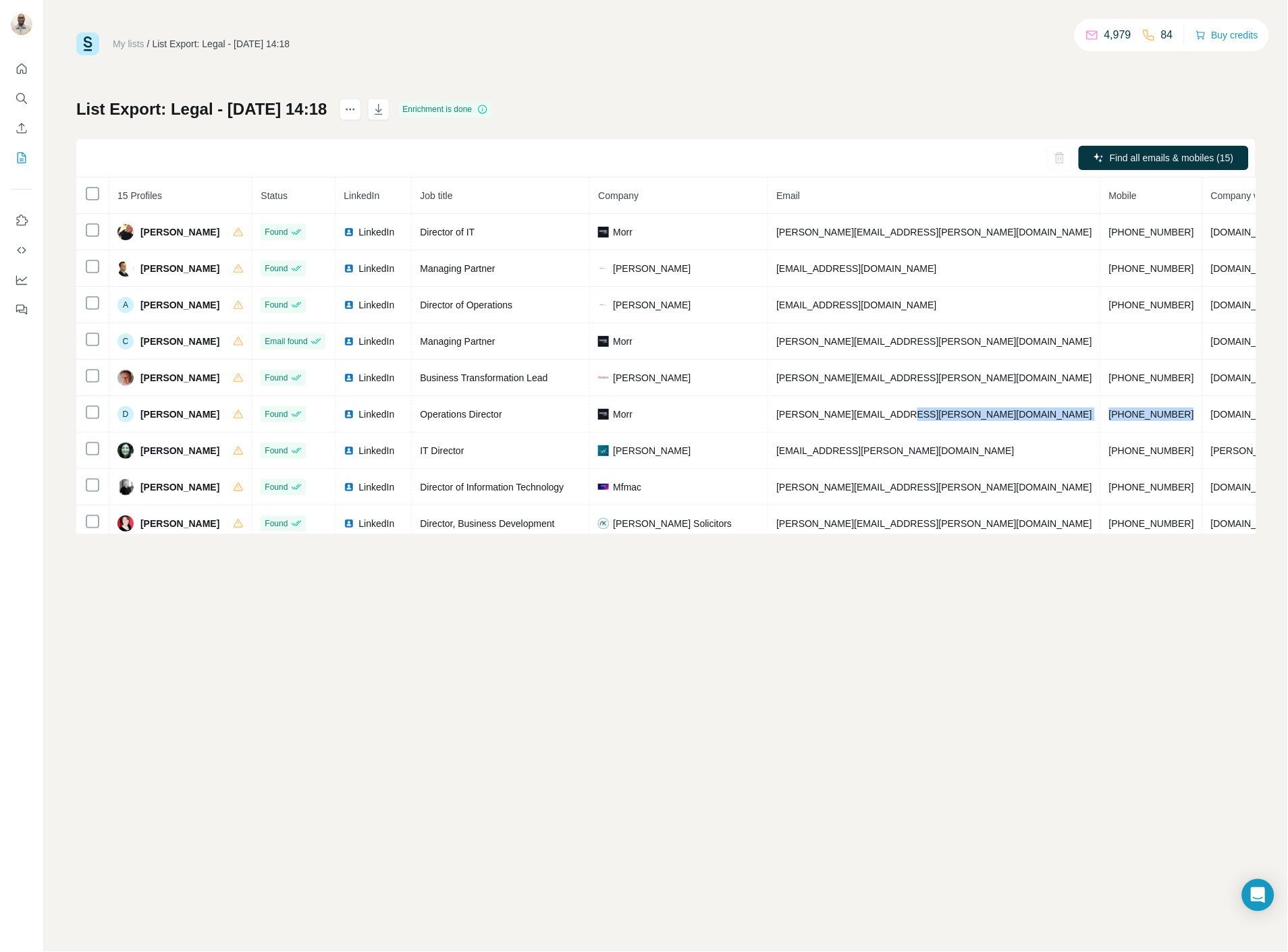
copy tr "[PHONE_NUMBER]"
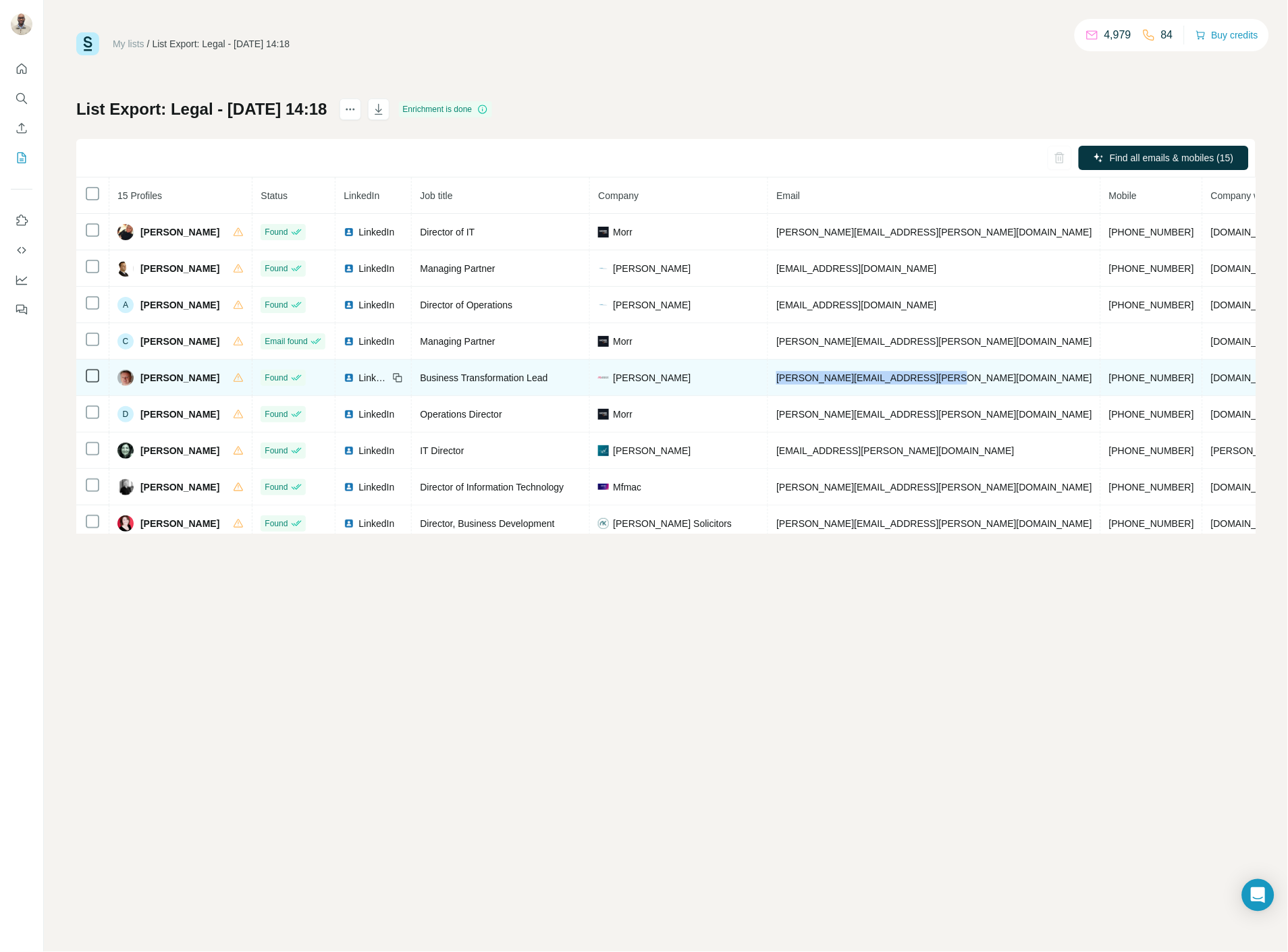
drag, startPoint x: 767, startPoint y: 374, endPoint x: 936, endPoint y: 376, distance: 169.0
click at [936, 376] on td "[PERSON_NAME][EMAIL_ADDRESS][PERSON_NAME][DOMAIN_NAME]" at bounding box center [934, 378] width 333 height 36
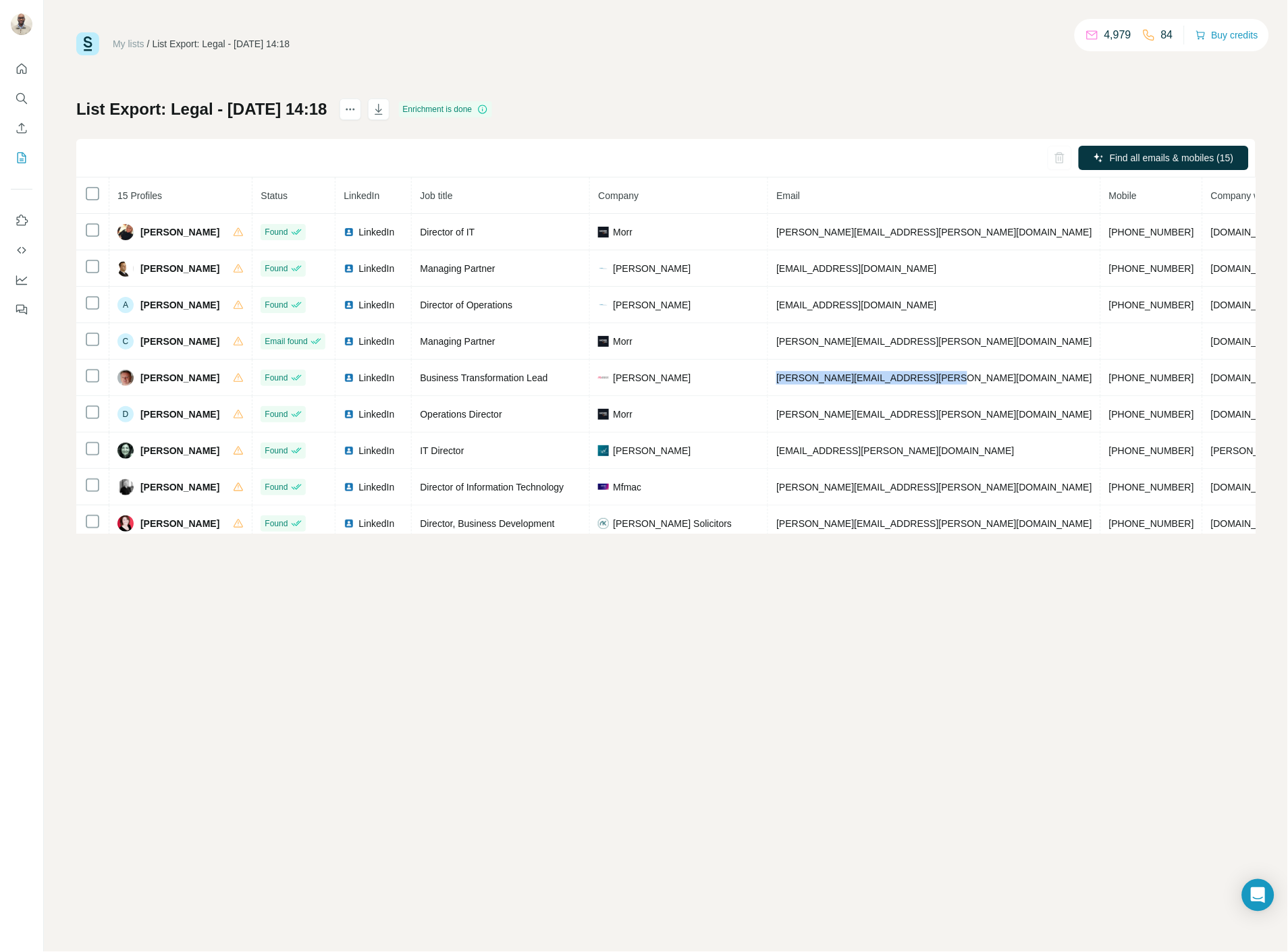
copy span "[PERSON_NAME][EMAIL_ADDRESS][PERSON_NAME][DOMAIN_NAME]"
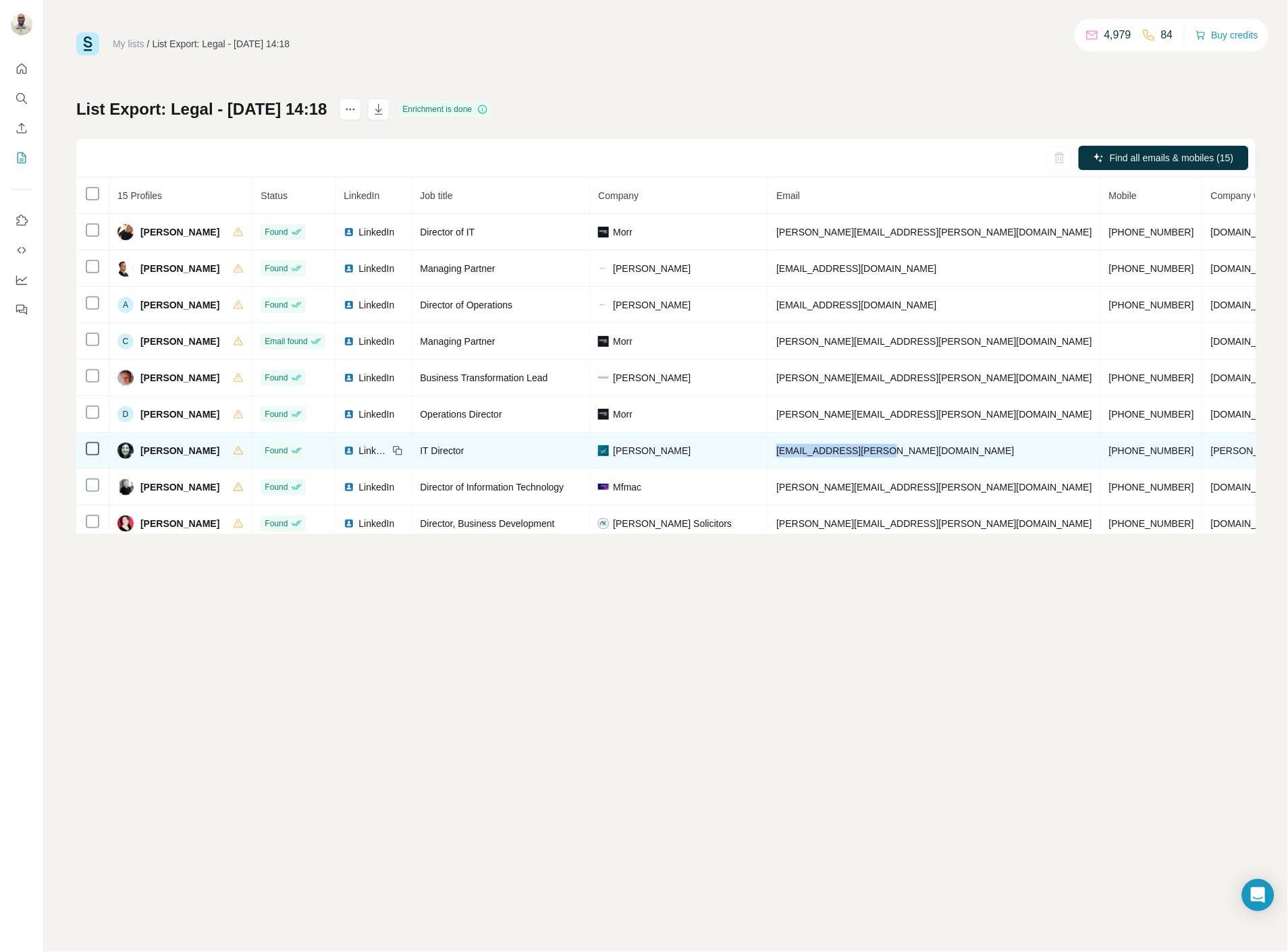
drag, startPoint x: 891, startPoint y: 457, endPoint x: 771, endPoint y: 457, distance: 120.0
click at [771, 457] on td "[EMAIL_ADDRESS][PERSON_NAME][DOMAIN_NAME]" at bounding box center [934, 451] width 333 height 36
drag, startPoint x: 1027, startPoint y: 453, endPoint x: 943, endPoint y: 448, distance: 84.1
click at [943, 448] on tr "[PERSON_NAME] Found LinkedIn IT Director [PERSON_NAME] [EMAIL_ADDRESS][PERSON_N…" at bounding box center [808, 451] width 1464 height 36
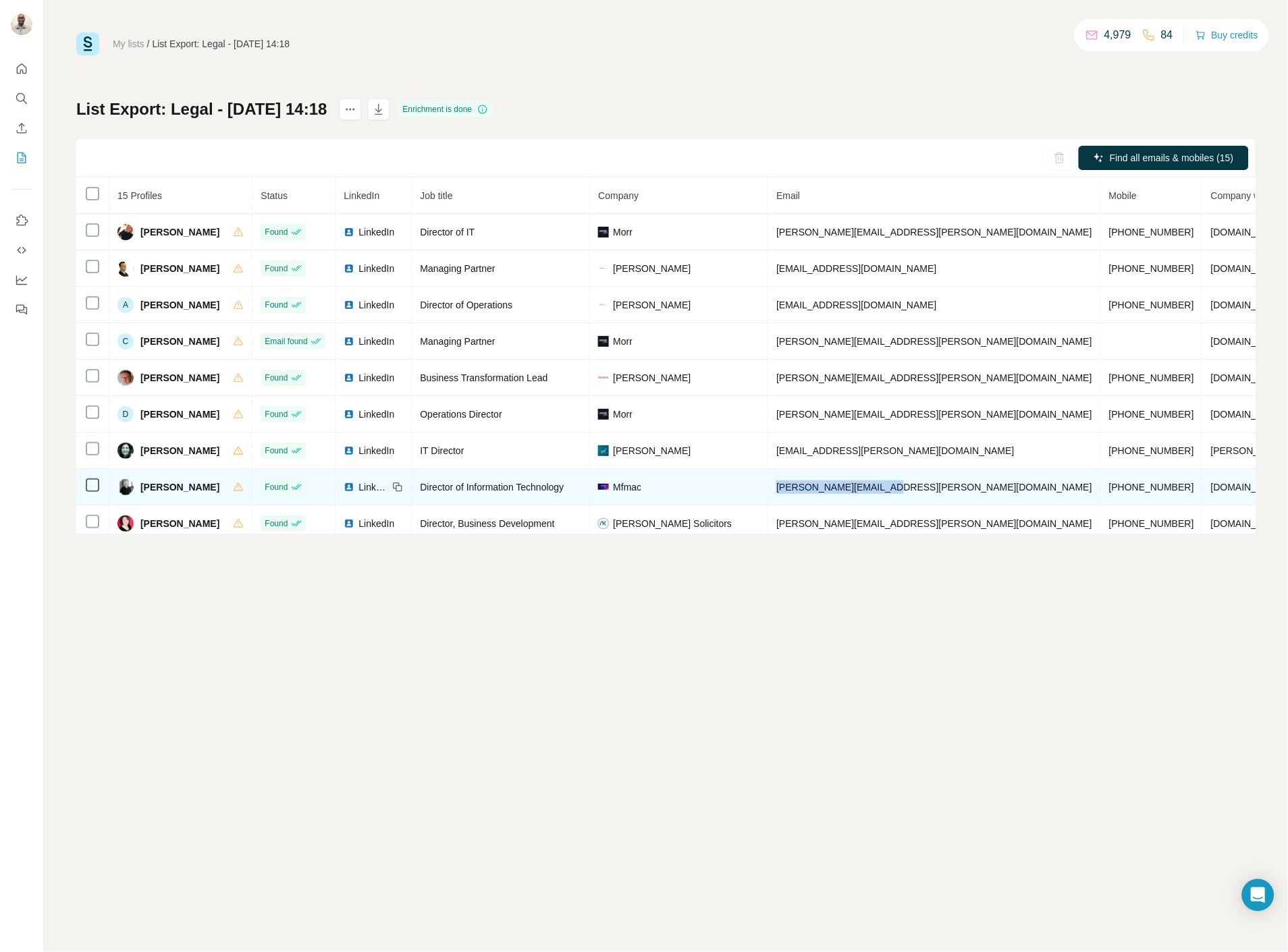
drag, startPoint x: 898, startPoint y: 488, endPoint x: 760, endPoint y: 482, distance: 138.1
click at [760, 482] on tr "[PERSON_NAME] Found LinkedIn Director of Information Technology Mfmac [PERSON_N…" at bounding box center [808, 487] width 1464 height 36
drag, startPoint x: 1027, startPoint y: 488, endPoint x: 943, endPoint y: 483, distance: 84.1
click at [1101, 483] on td "[PHONE_NUMBER]" at bounding box center [1152, 487] width 102 height 36
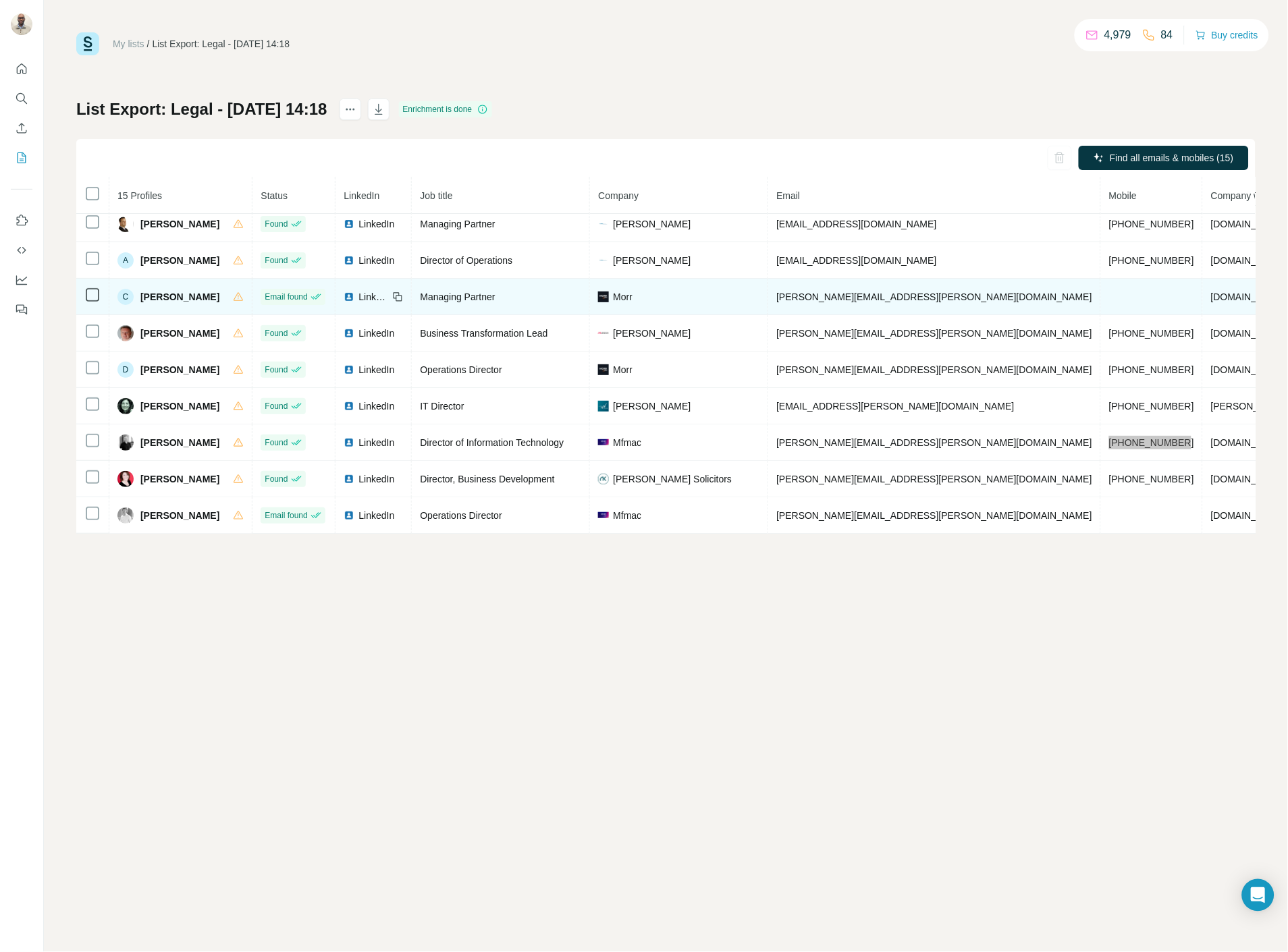
scroll to position [57, 0]
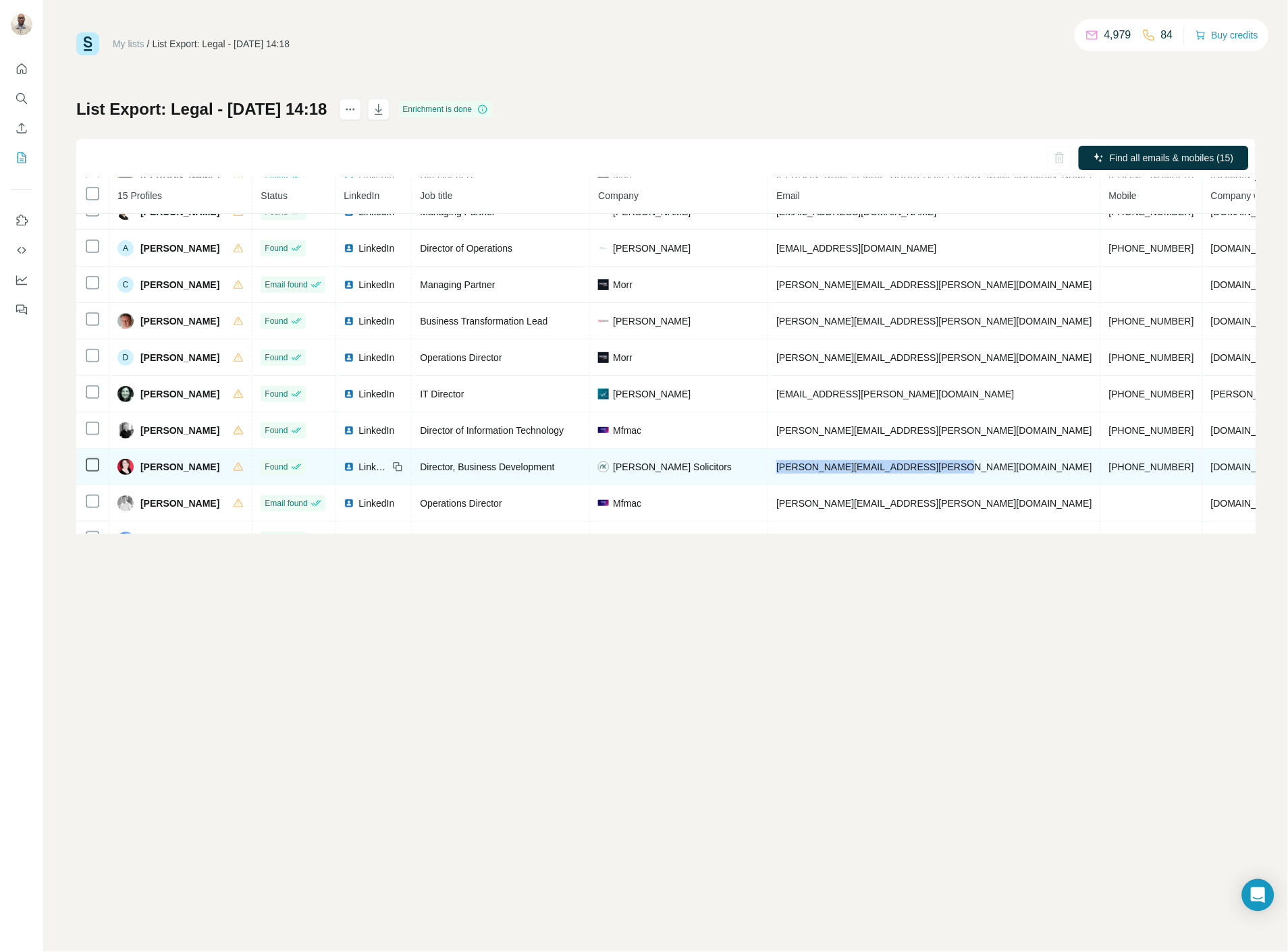
drag, startPoint x: 942, startPoint y: 473, endPoint x: 768, endPoint y: 474, distance: 174.0
click at [768, 474] on td "[PERSON_NAME][EMAIL_ADDRESS][PERSON_NAME][DOMAIN_NAME]" at bounding box center [934, 467] width 333 height 36
drag, startPoint x: 1049, startPoint y: 473, endPoint x: 972, endPoint y: 467, distance: 77.2
click at [1101, 467] on td "[PHONE_NUMBER]" at bounding box center [1152, 467] width 102 height 36
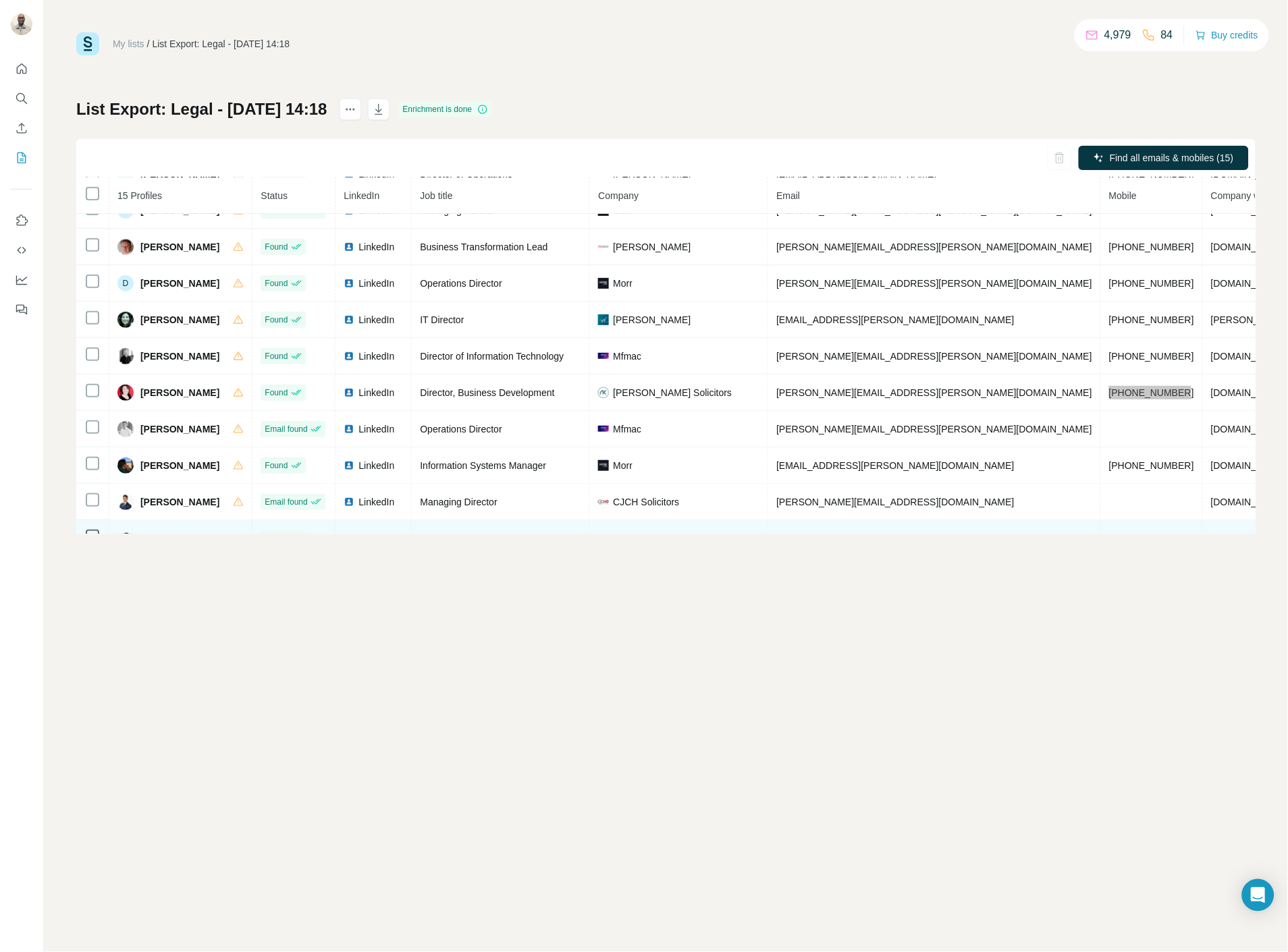
scroll to position [207, 0]
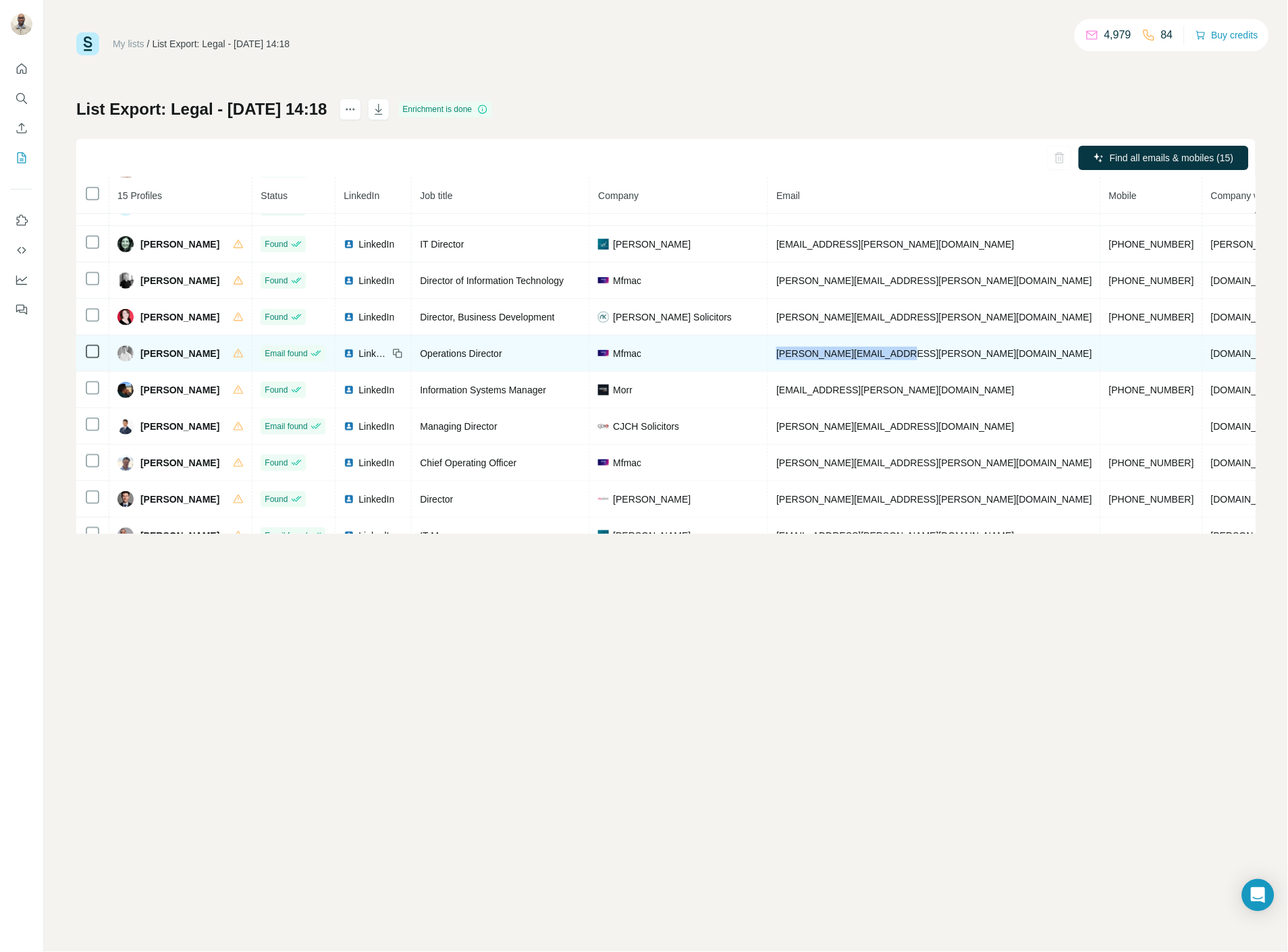
drag, startPoint x: 914, startPoint y: 371, endPoint x: 757, endPoint y: 367, distance: 157.1
click at [757, 367] on tr "[PERSON_NAME] Email found LinkedIn Operations Director Mfmac [PERSON_NAME][EMAI…" at bounding box center [808, 354] width 1464 height 36
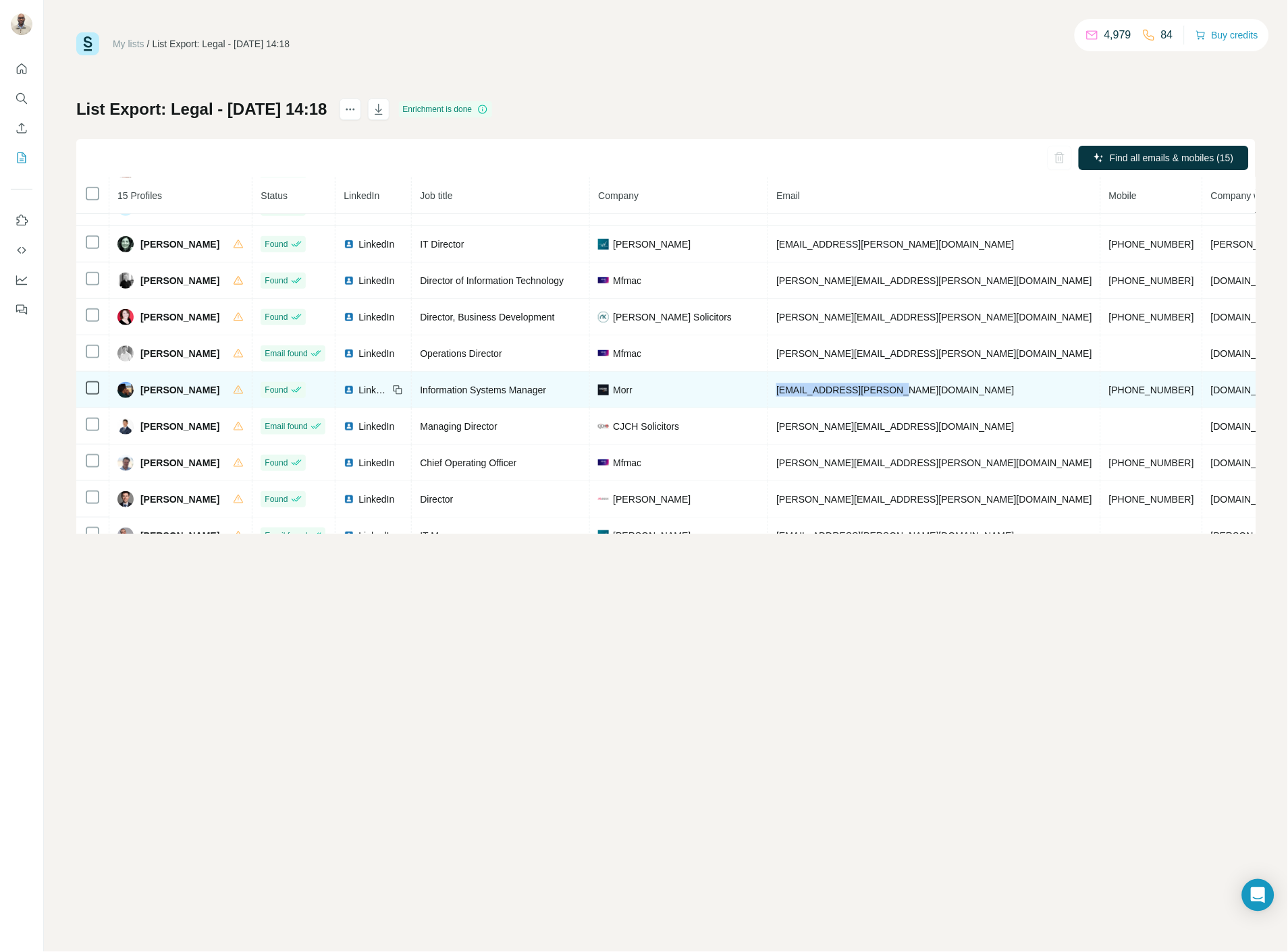
drag, startPoint x: 914, startPoint y: 387, endPoint x: 764, endPoint y: 392, distance: 150.1
click at [768, 392] on td "[EMAIL_ADDRESS][PERSON_NAME][DOMAIN_NAME]" at bounding box center [934, 390] width 333 height 36
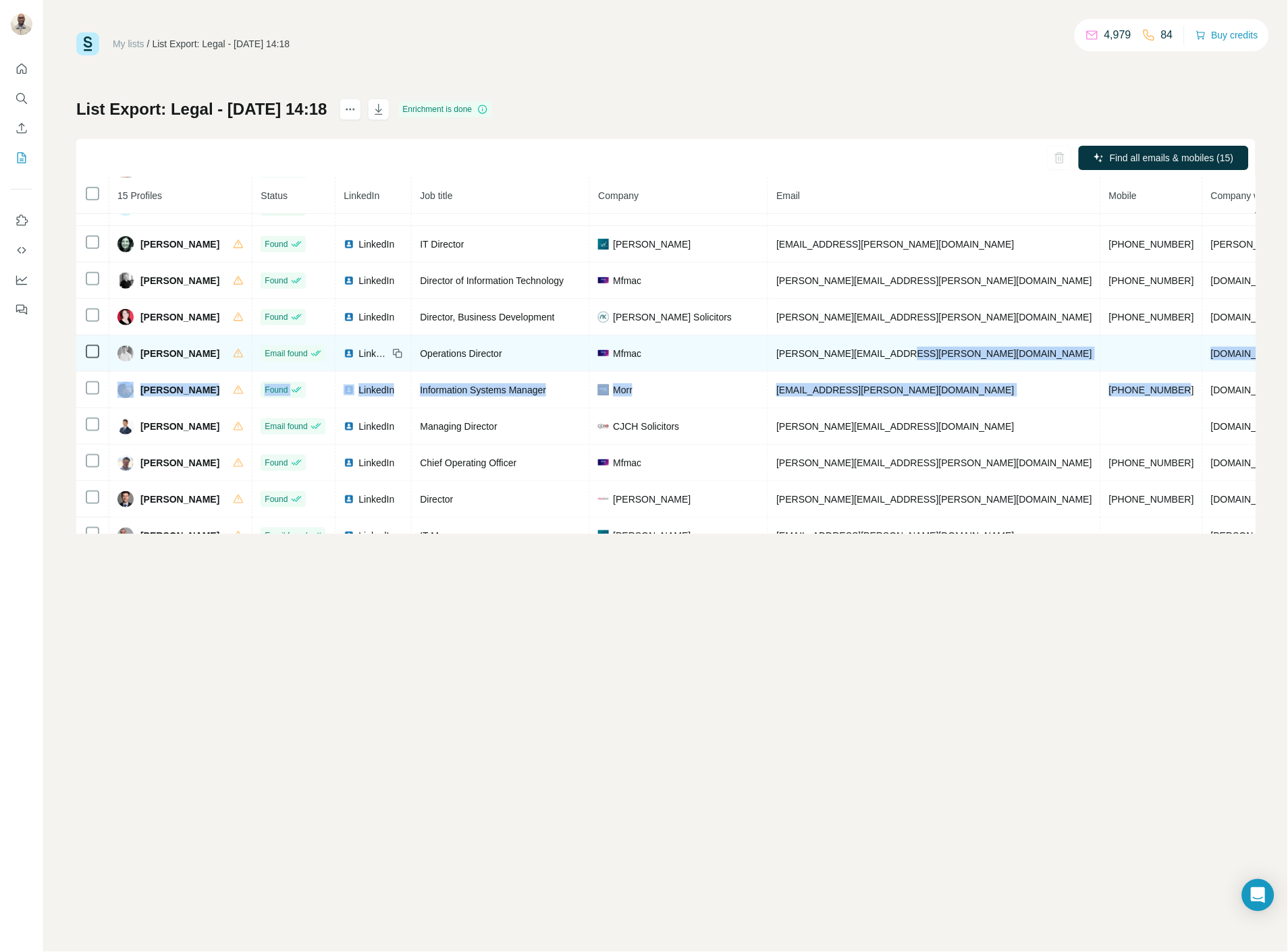
drag, startPoint x: 1048, startPoint y: 394, endPoint x: 918, endPoint y: 374, distance: 131.5
click at [919, 374] on tbody "[PERSON_NAME] Found LinkedIn Director of IT Morr [EMAIL_ADDRESS][PERSON_NAME][D…" at bounding box center [808, 281] width 1464 height 547
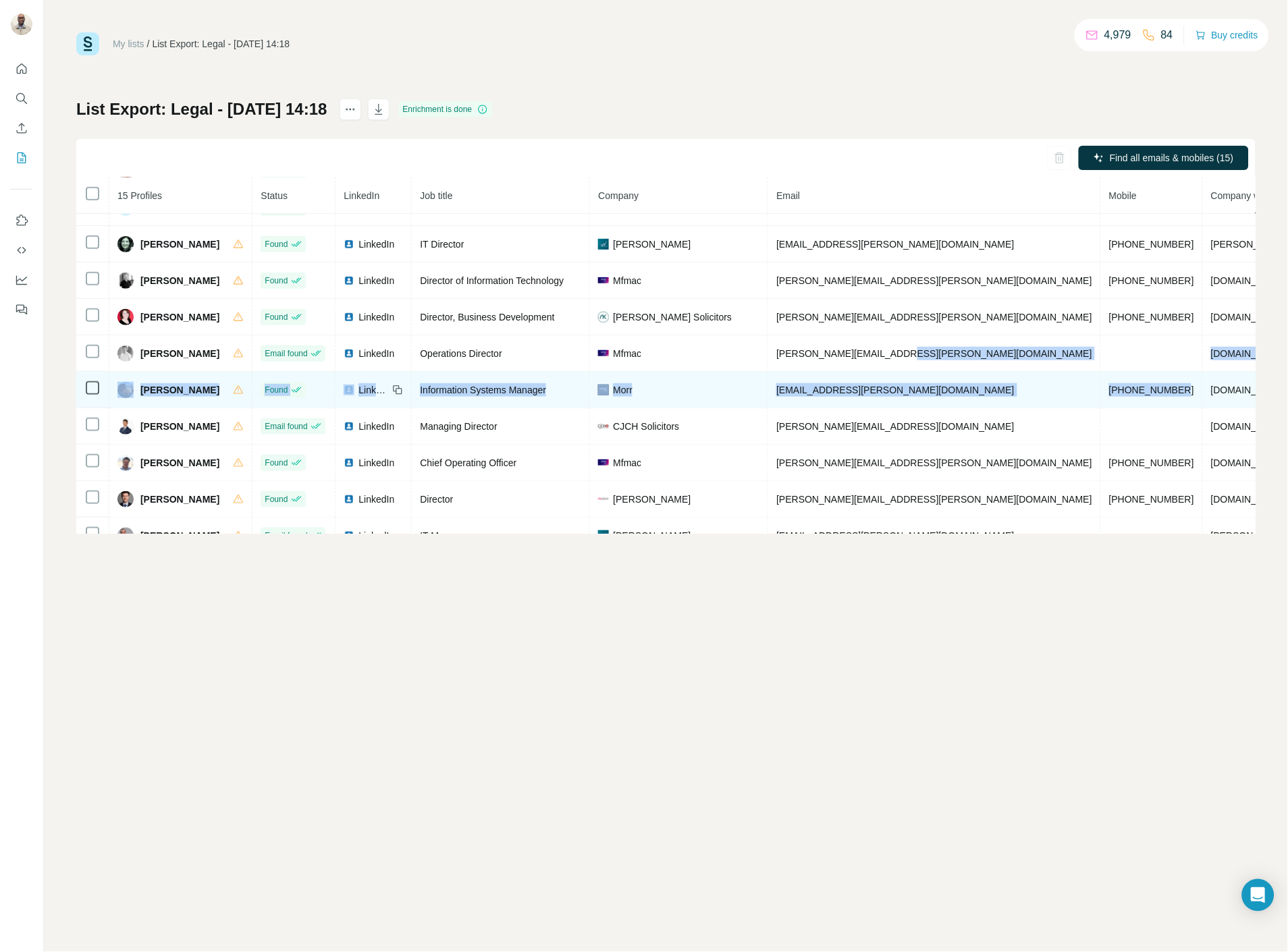
click at [1109, 392] on span "[PHONE_NUMBER]" at bounding box center [1152, 390] width 85 height 11
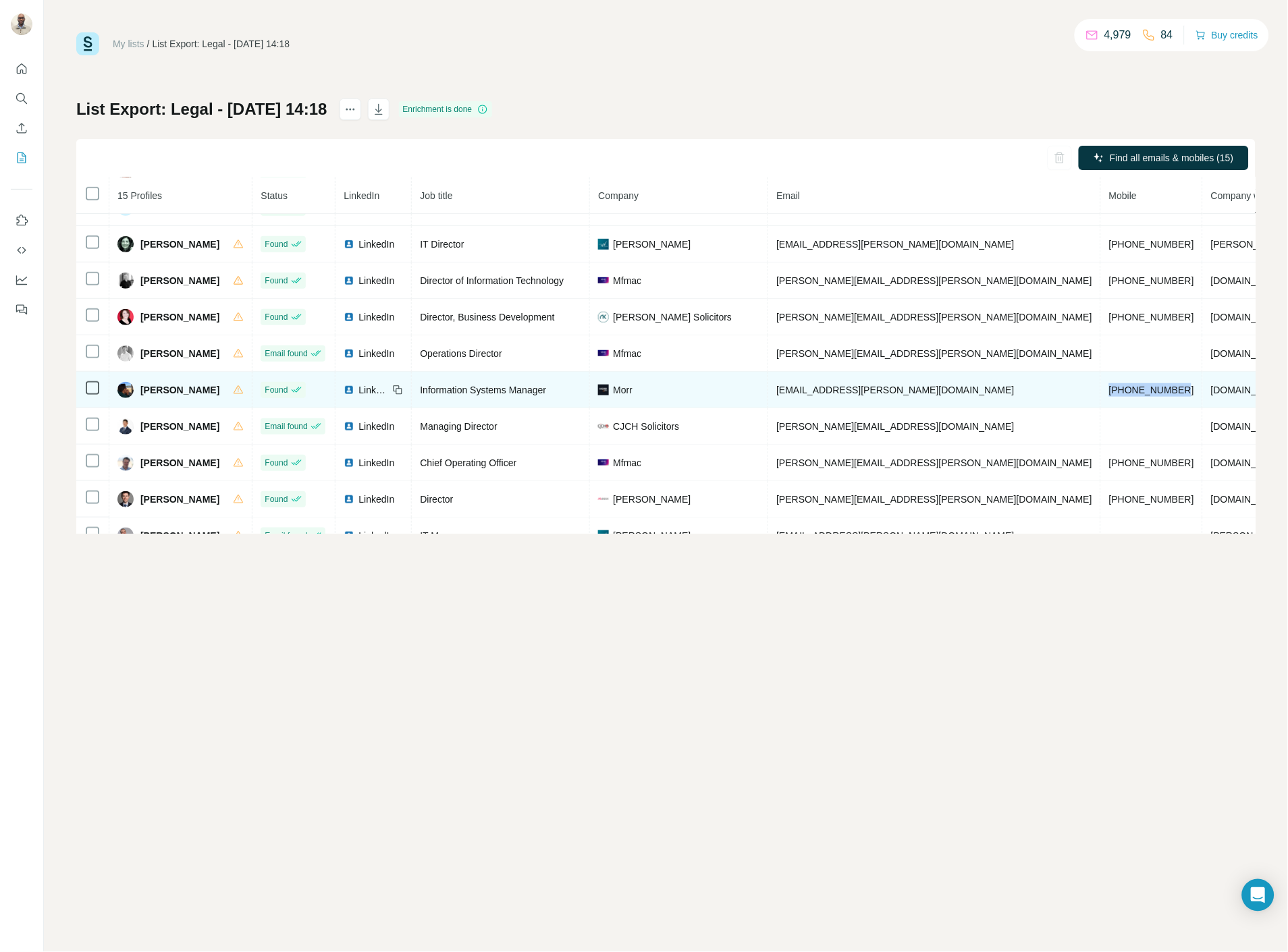
drag, startPoint x: 1052, startPoint y: 389, endPoint x: 971, endPoint y: 394, distance: 81.2
click at [1101, 394] on td "[PHONE_NUMBER]" at bounding box center [1152, 390] width 102 height 36
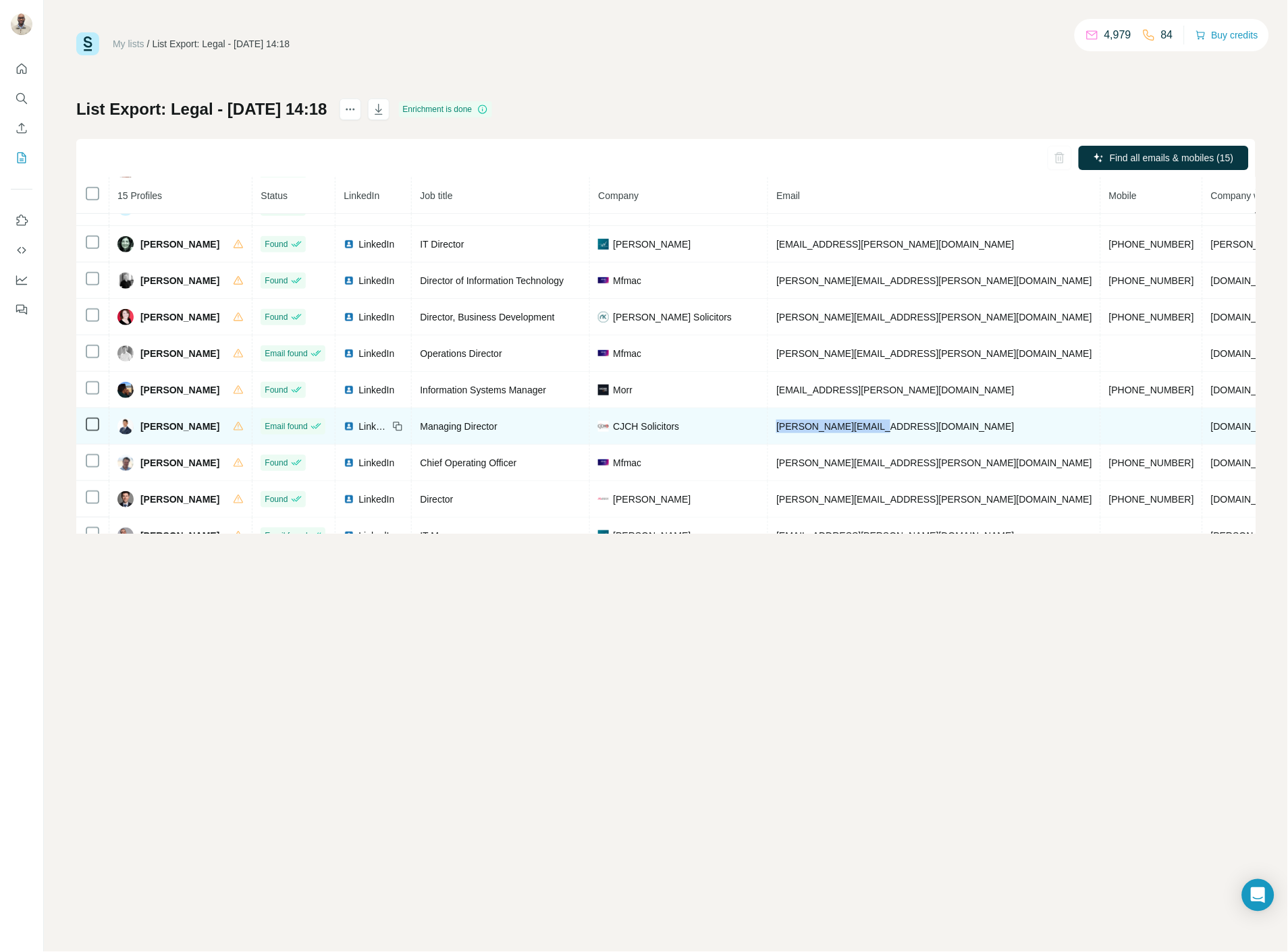
drag, startPoint x: 894, startPoint y: 423, endPoint x: 771, endPoint y: 439, distance: 124.0
click at [771, 439] on td "[PERSON_NAME][EMAIL_ADDRESS][DOMAIN_NAME]" at bounding box center [934, 426] width 333 height 36
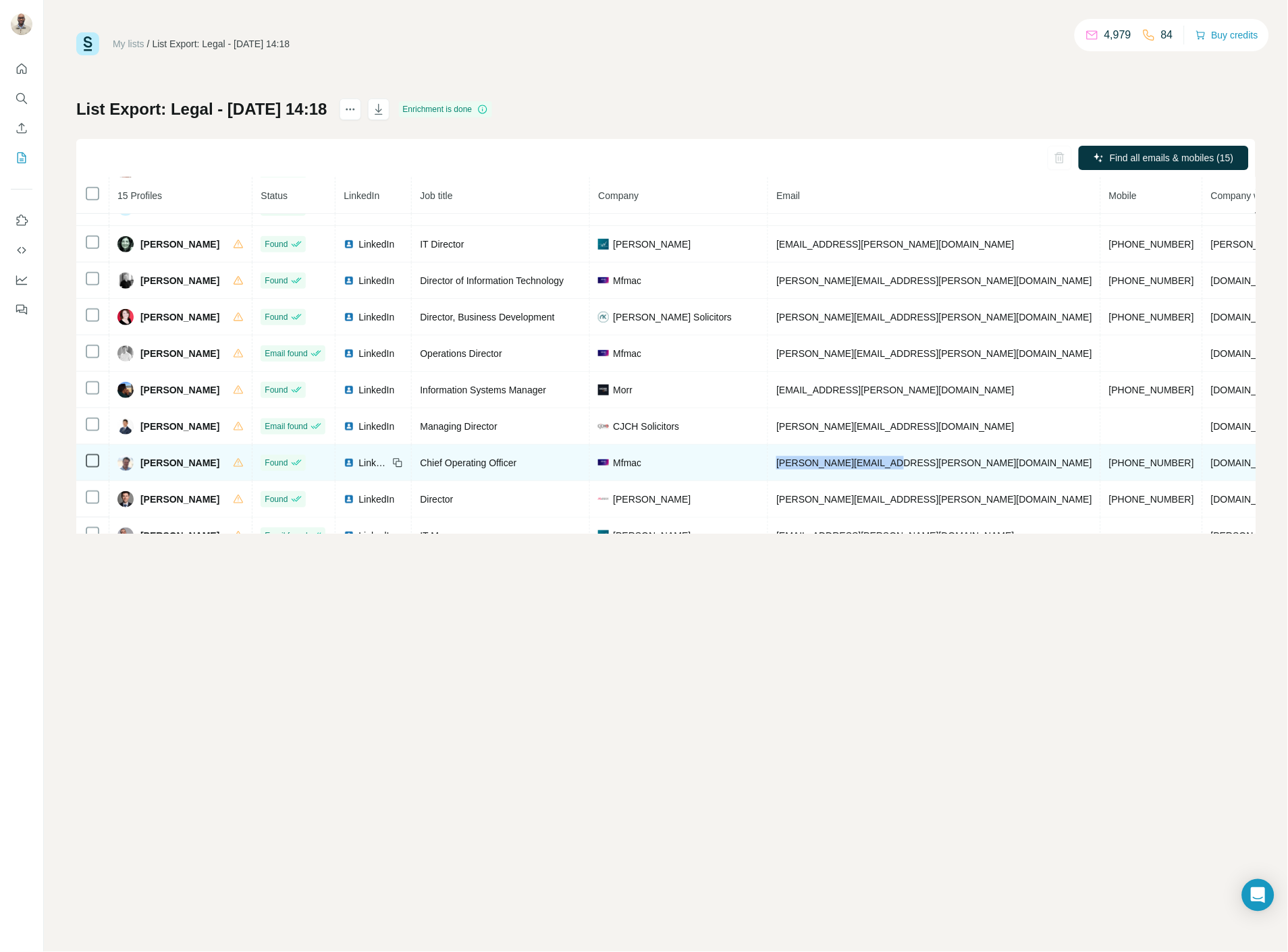
drag, startPoint x: 906, startPoint y: 464, endPoint x: 746, endPoint y: 468, distance: 160.0
click at [747, 467] on tr "[PERSON_NAME] Found LinkedIn Chief Operating Officer [PERSON_NAME] [PERSON_NAME…" at bounding box center [808, 463] width 1464 height 36
drag, startPoint x: 1058, startPoint y: 467, endPoint x: 949, endPoint y: 463, distance: 109.1
click at [949, 463] on tr "[PERSON_NAME] Found LinkedIn Chief Operating Officer [PERSON_NAME] [PERSON_NAME…" at bounding box center [808, 463] width 1464 height 36
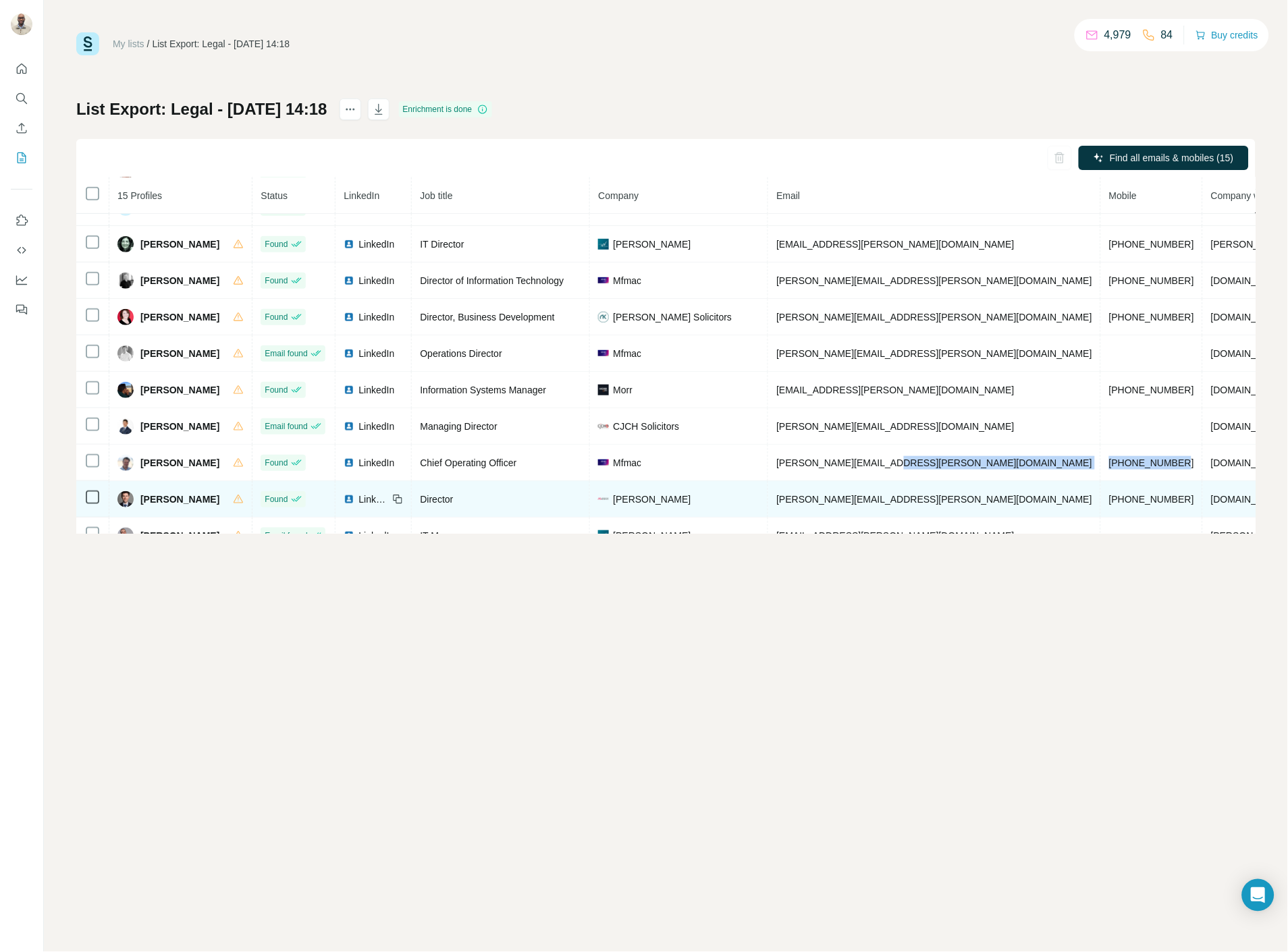
drag, startPoint x: 956, startPoint y: 501, endPoint x: 759, endPoint y: 508, distance: 197.1
click at [759, 508] on tr "[PERSON_NAME] Found LinkedIn Director [PERSON_NAME] Strathern [EMAIL_ADDRESS][P…" at bounding box center [808, 499] width 1464 height 36
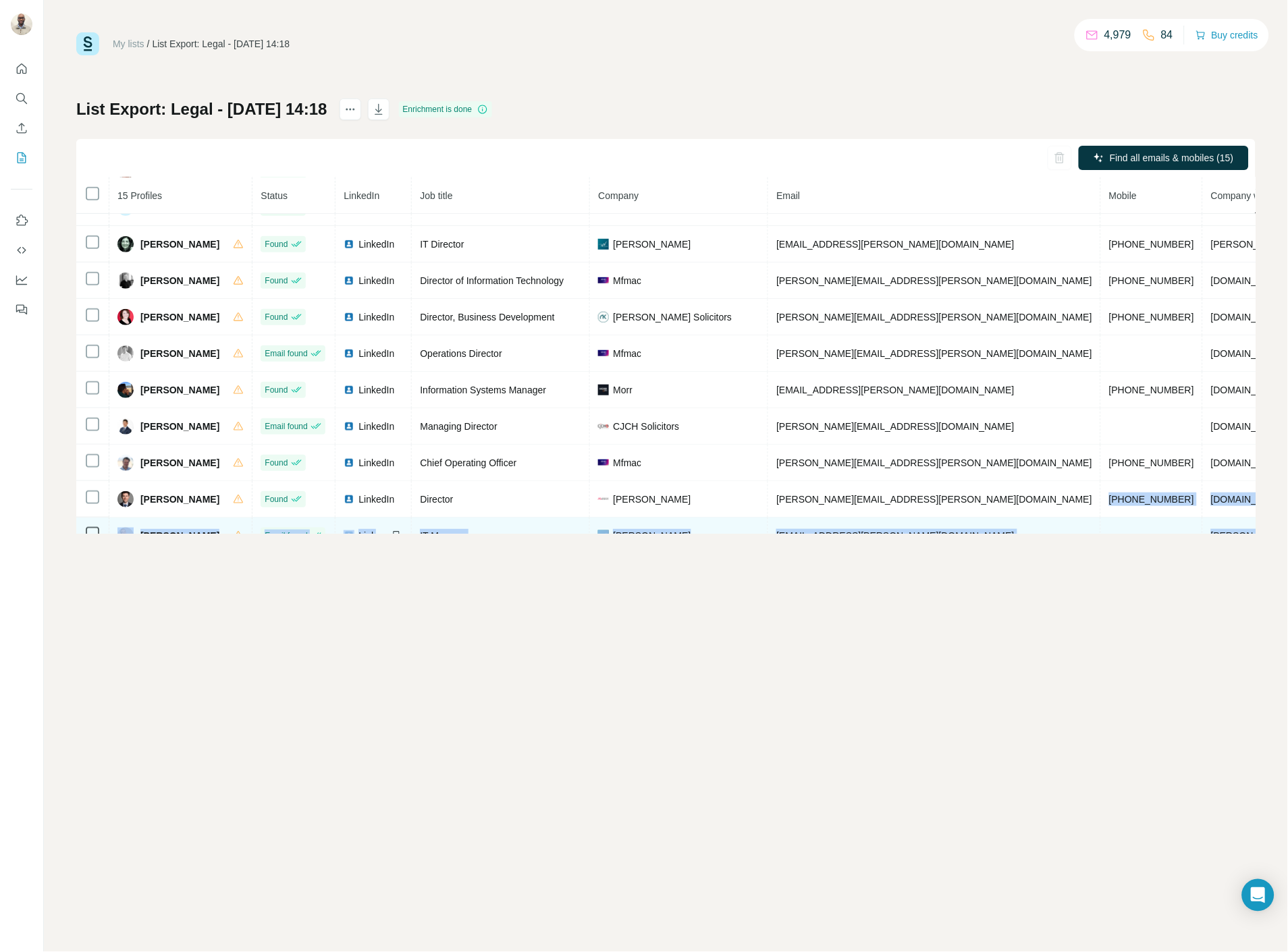
scroll to position [241, 0]
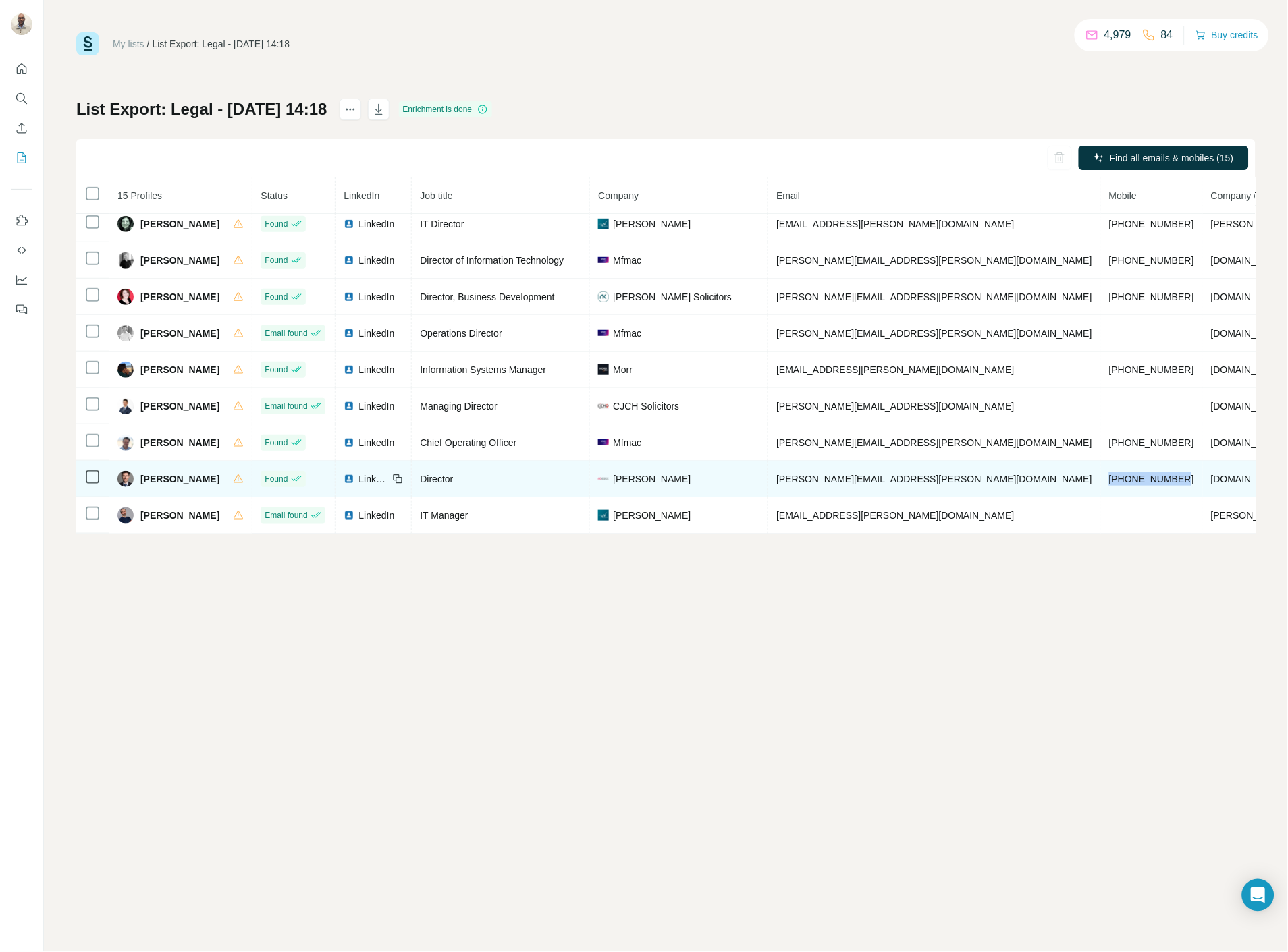
drag, startPoint x: 970, startPoint y: 507, endPoint x: 1049, endPoint y: 463, distance: 90.4
click at [1101, 463] on td "[PHONE_NUMBER]" at bounding box center [1152, 479] width 102 height 36
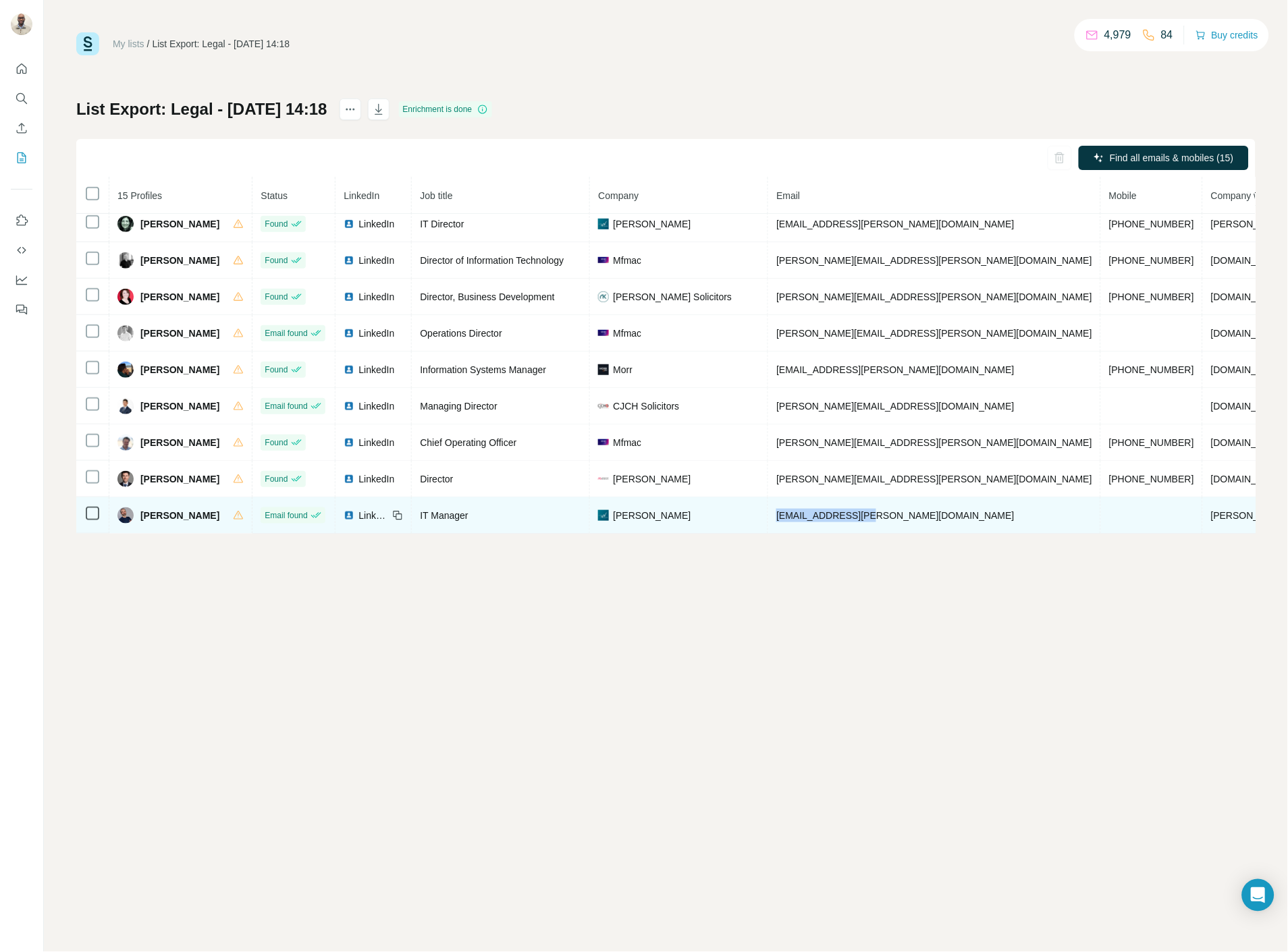
drag, startPoint x: 880, startPoint y: 510, endPoint x: 766, endPoint y: 507, distance: 114.0
click at [768, 507] on td "[EMAIL_ADDRESS][PERSON_NAME][DOMAIN_NAME]" at bounding box center [934, 516] width 333 height 36
